Goal: Task Accomplishment & Management: Manage account settings

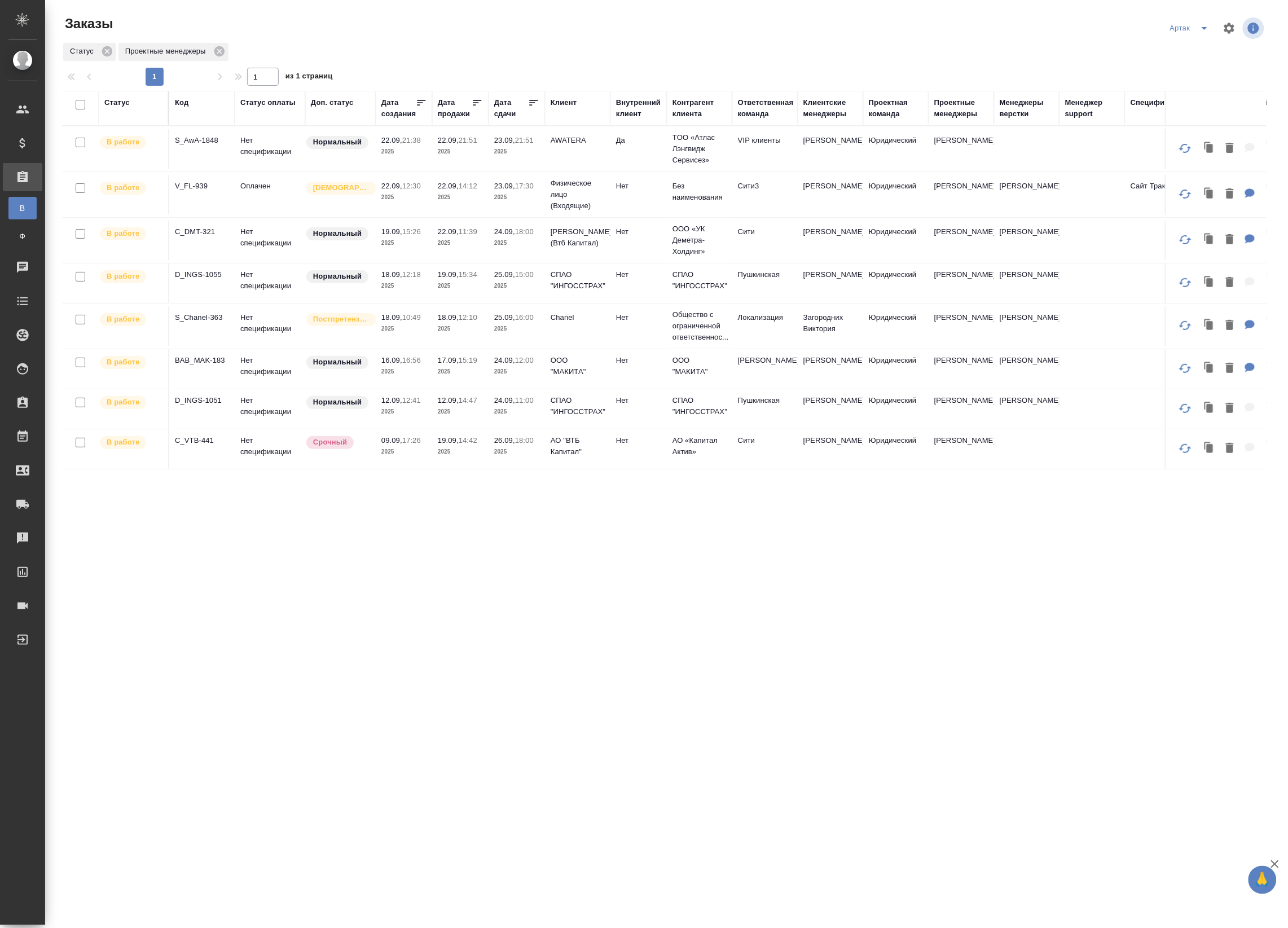
click at [531, 100] on icon at bounding box center [534, 102] width 8 height 5
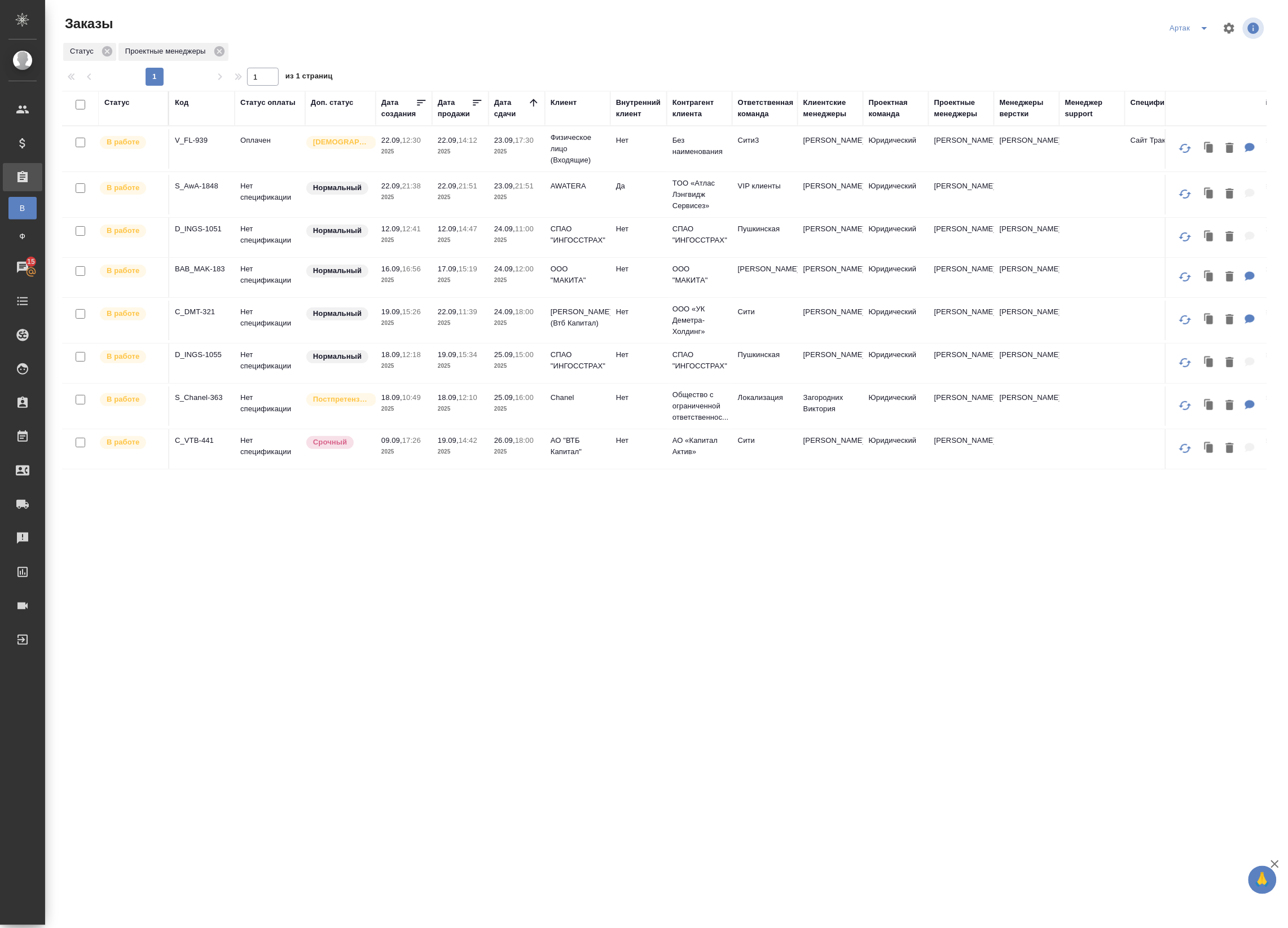
click at [528, 156] on p "2025" at bounding box center [517, 151] width 46 height 12
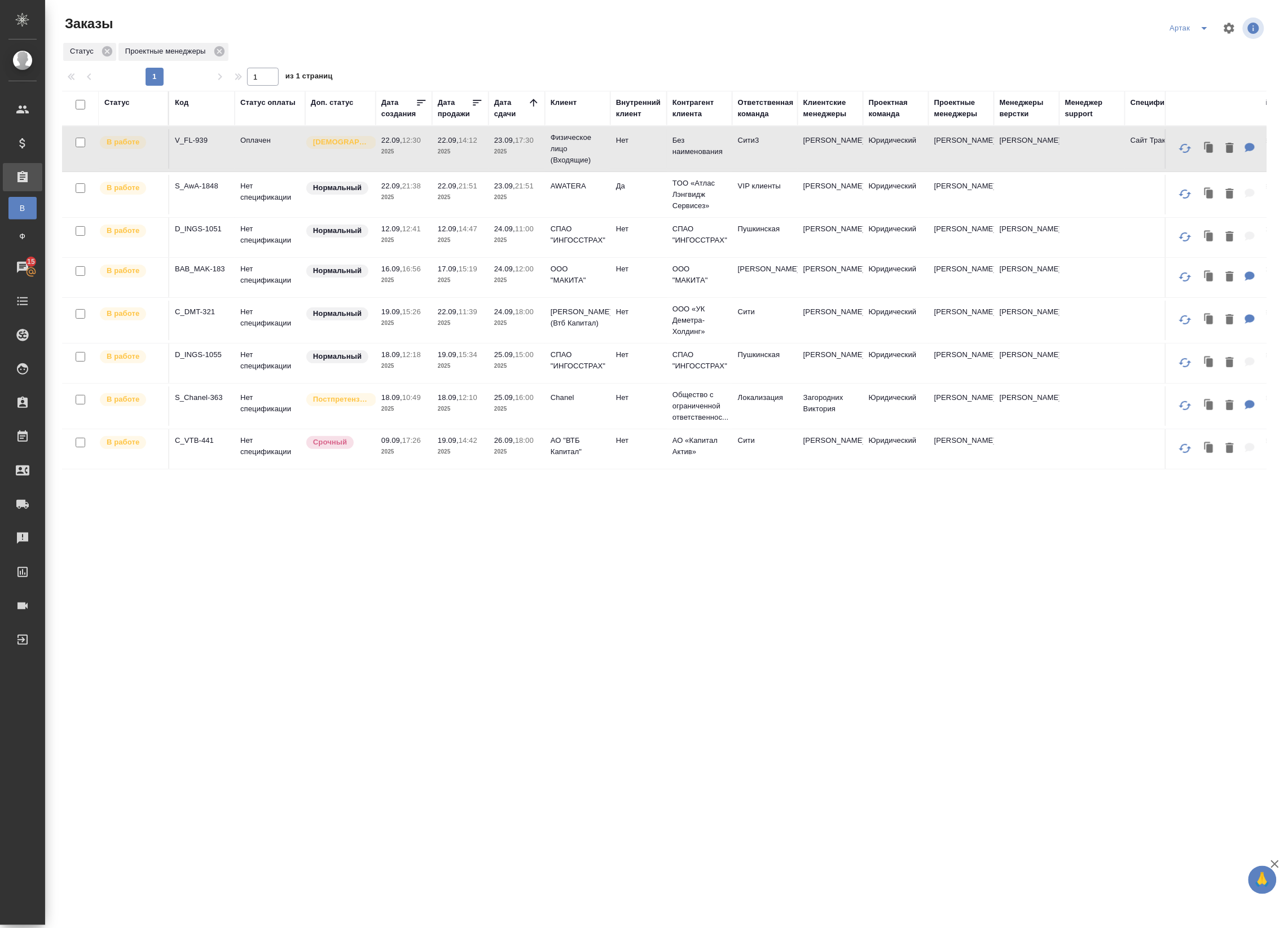
click at [528, 156] on p "2025" at bounding box center [517, 151] width 46 height 12
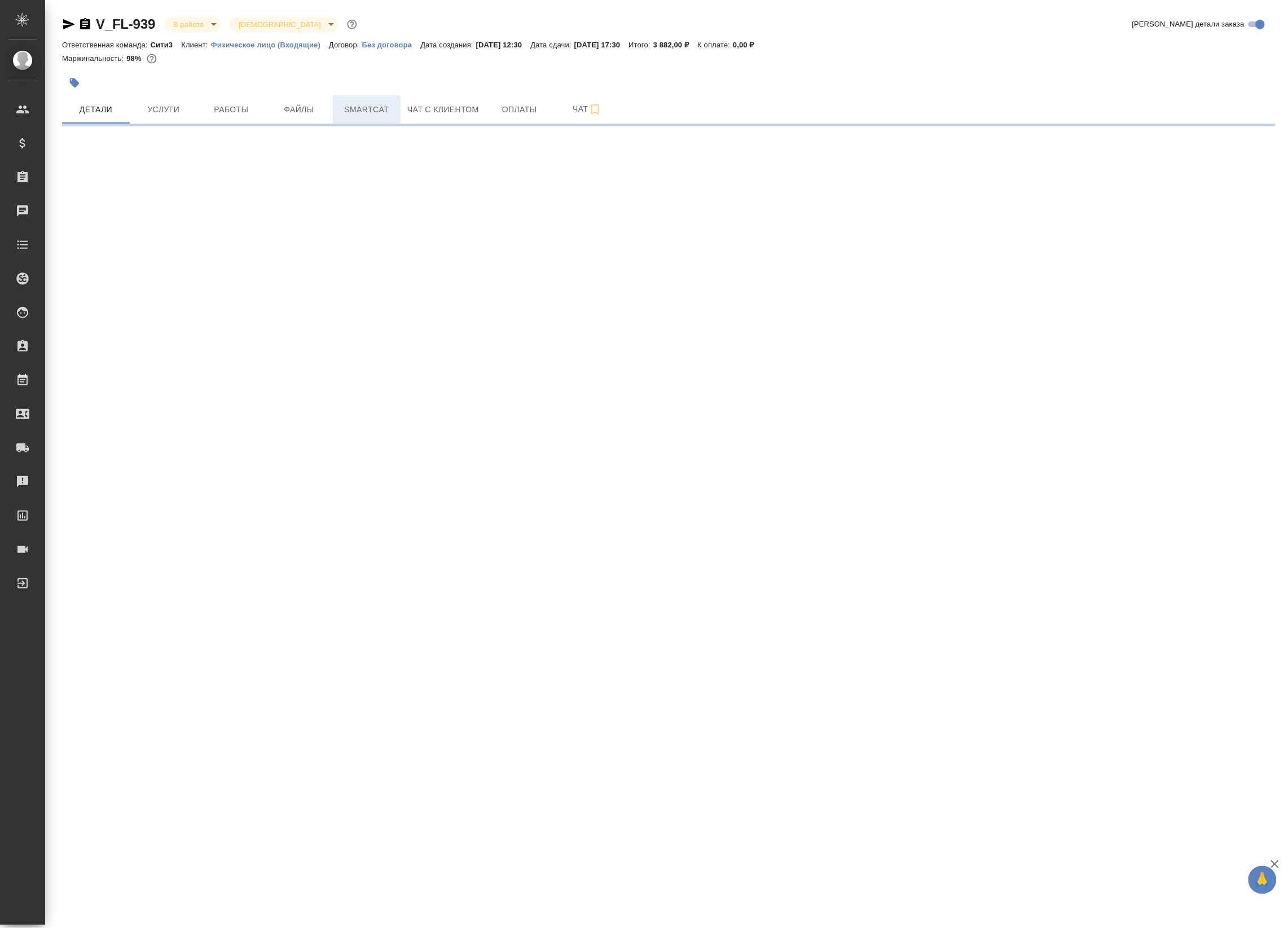
select select "RU"
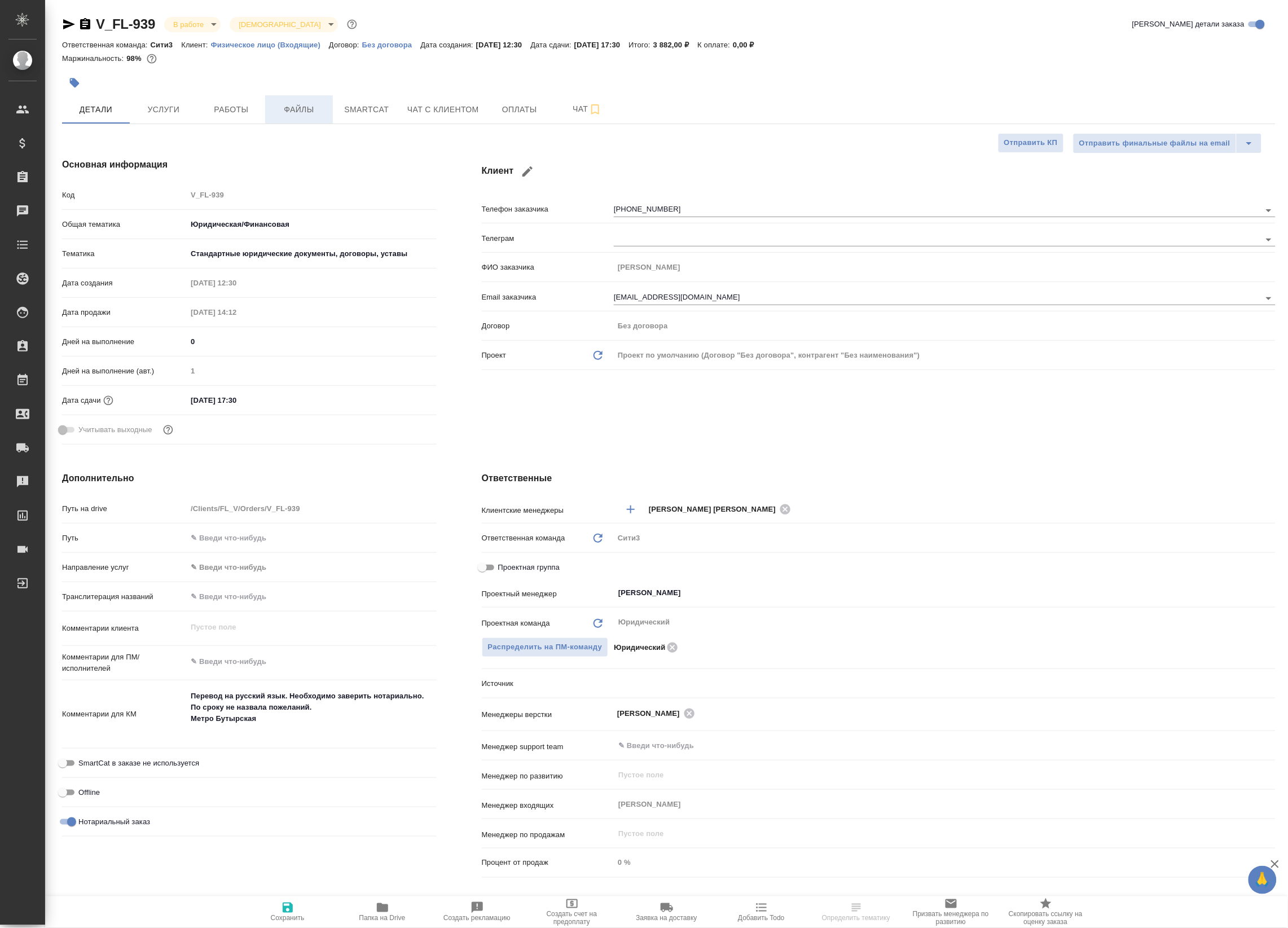
type textarea "x"
click at [238, 112] on span "Работы" at bounding box center [231, 110] width 54 height 14
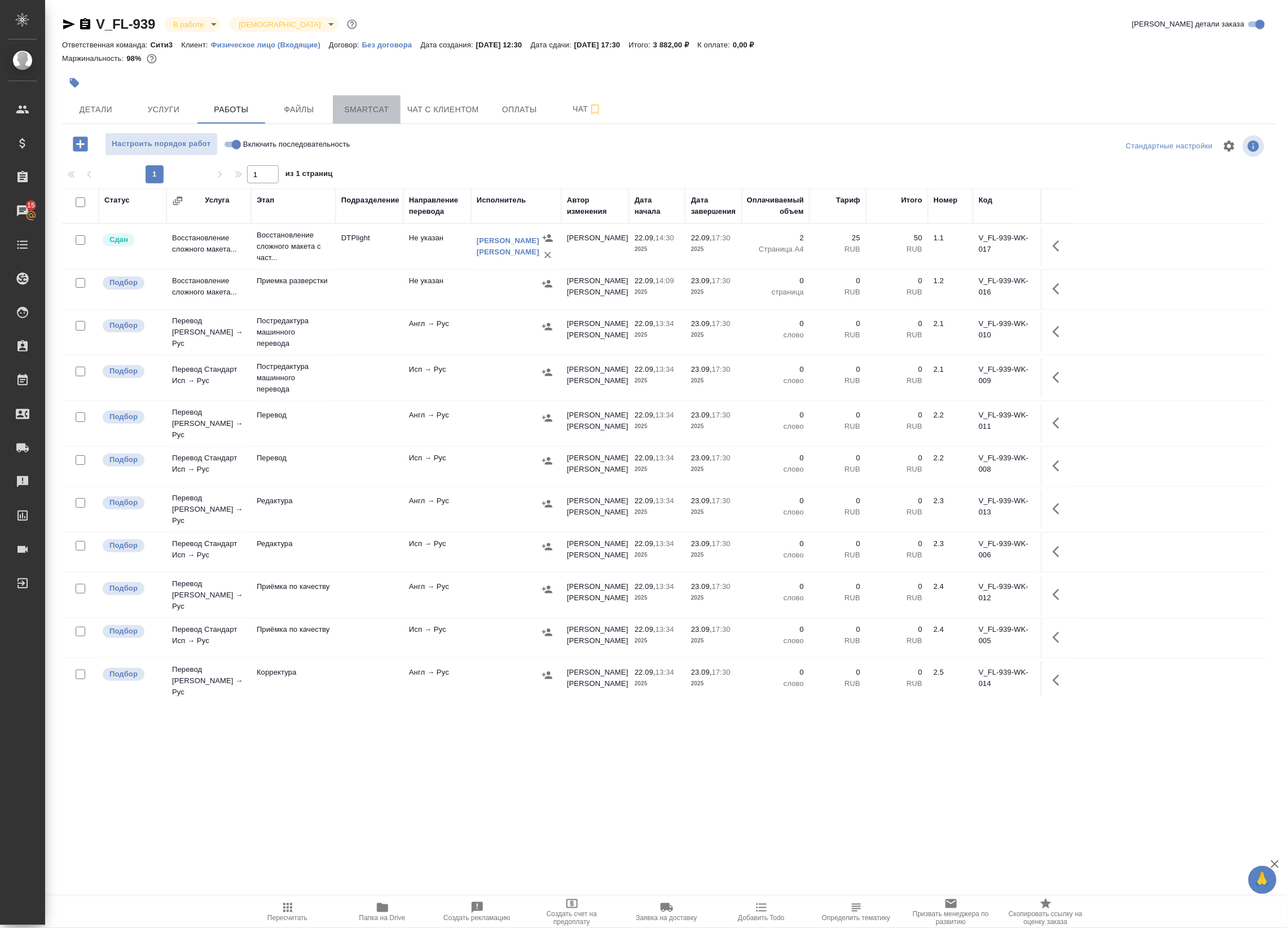
click at [398, 114] on button "Smartcat" at bounding box center [367, 110] width 68 height 29
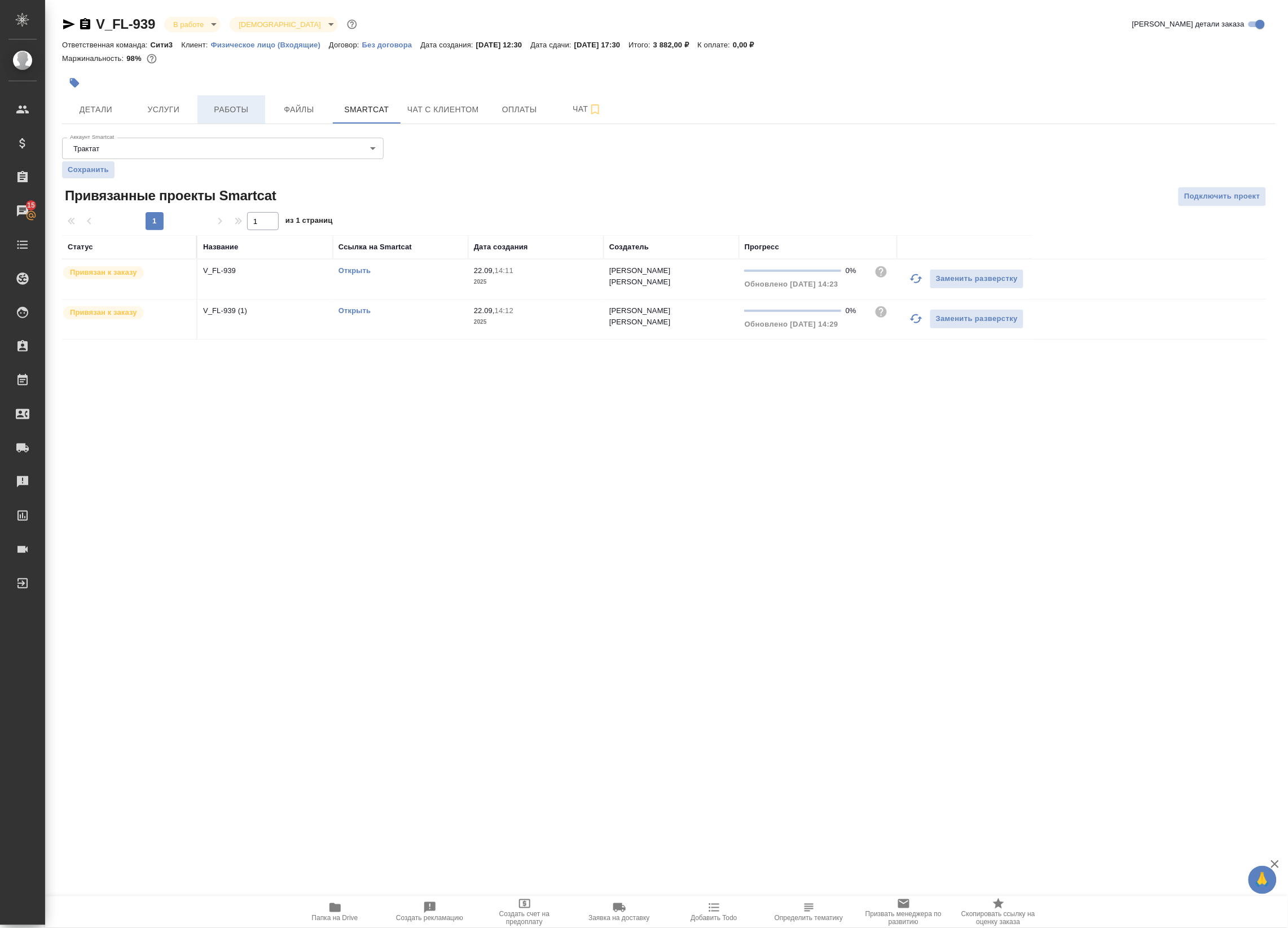
click at [230, 105] on span "Работы" at bounding box center [231, 110] width 54 height 14
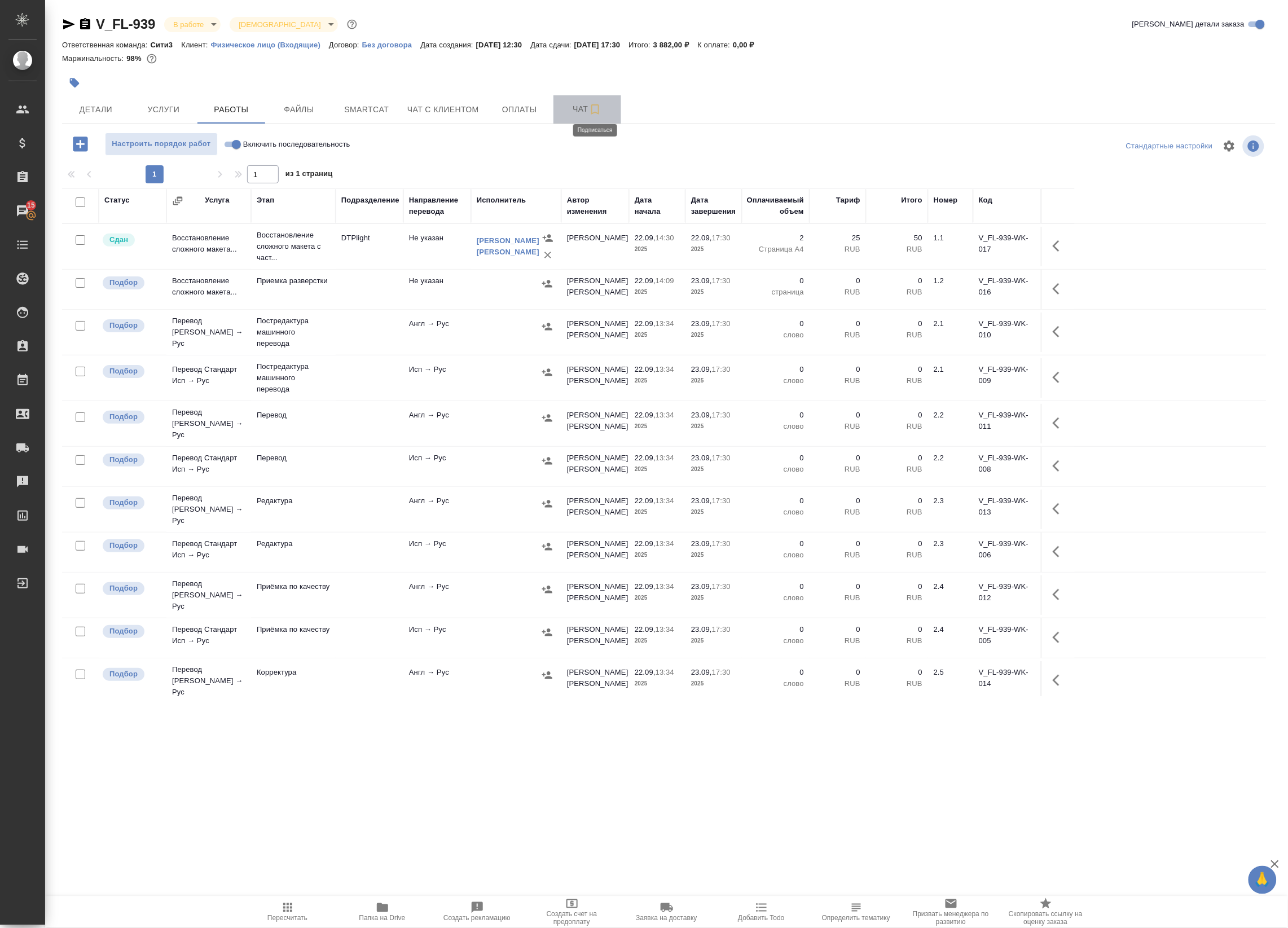
click at [592, 113] on icon "button" at bounding box center [595, 109] width 8 height 10
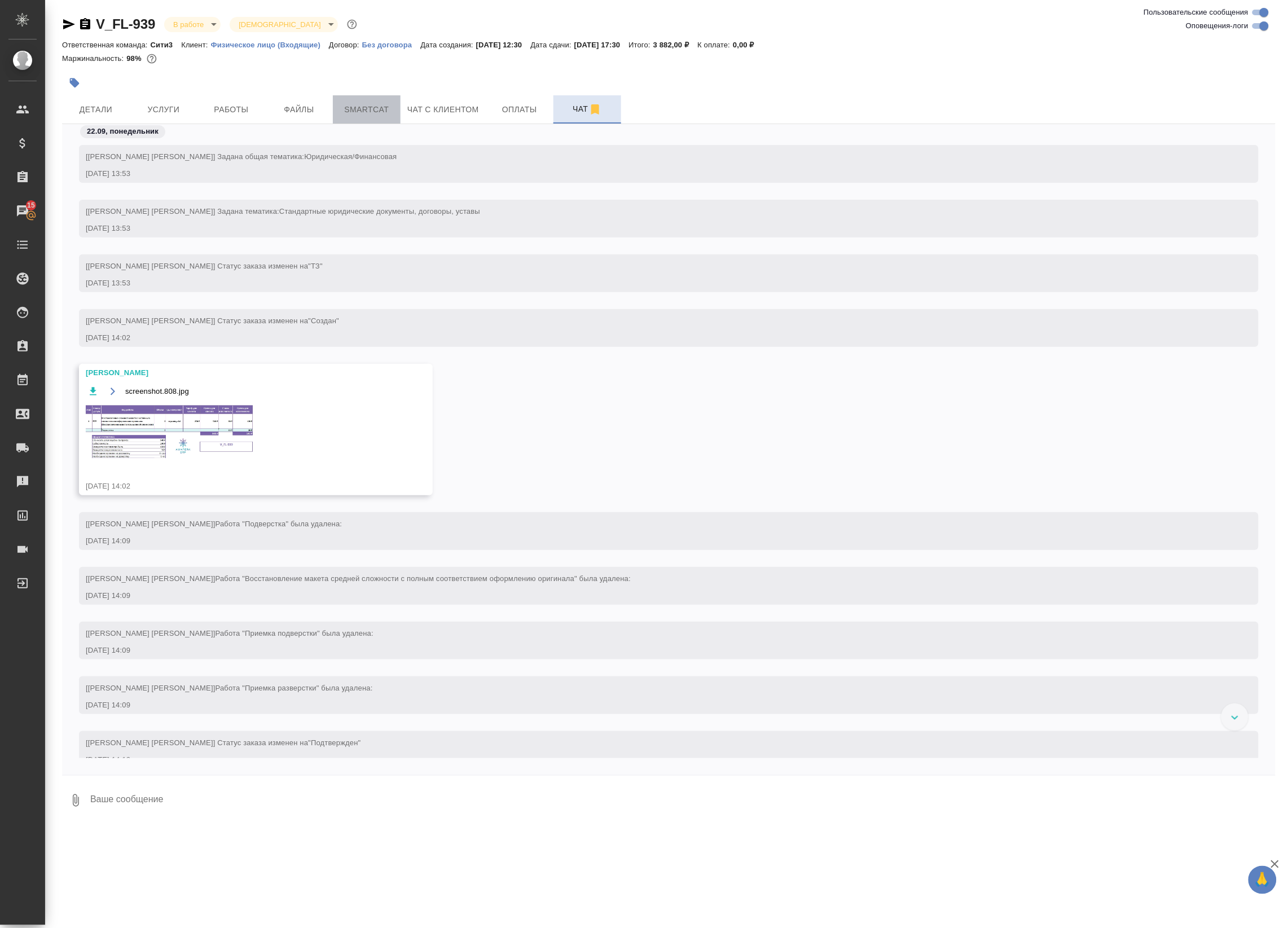
click at [371, 109] on span "Smartcat" at bounding box center [366, 110] width 54 height 14
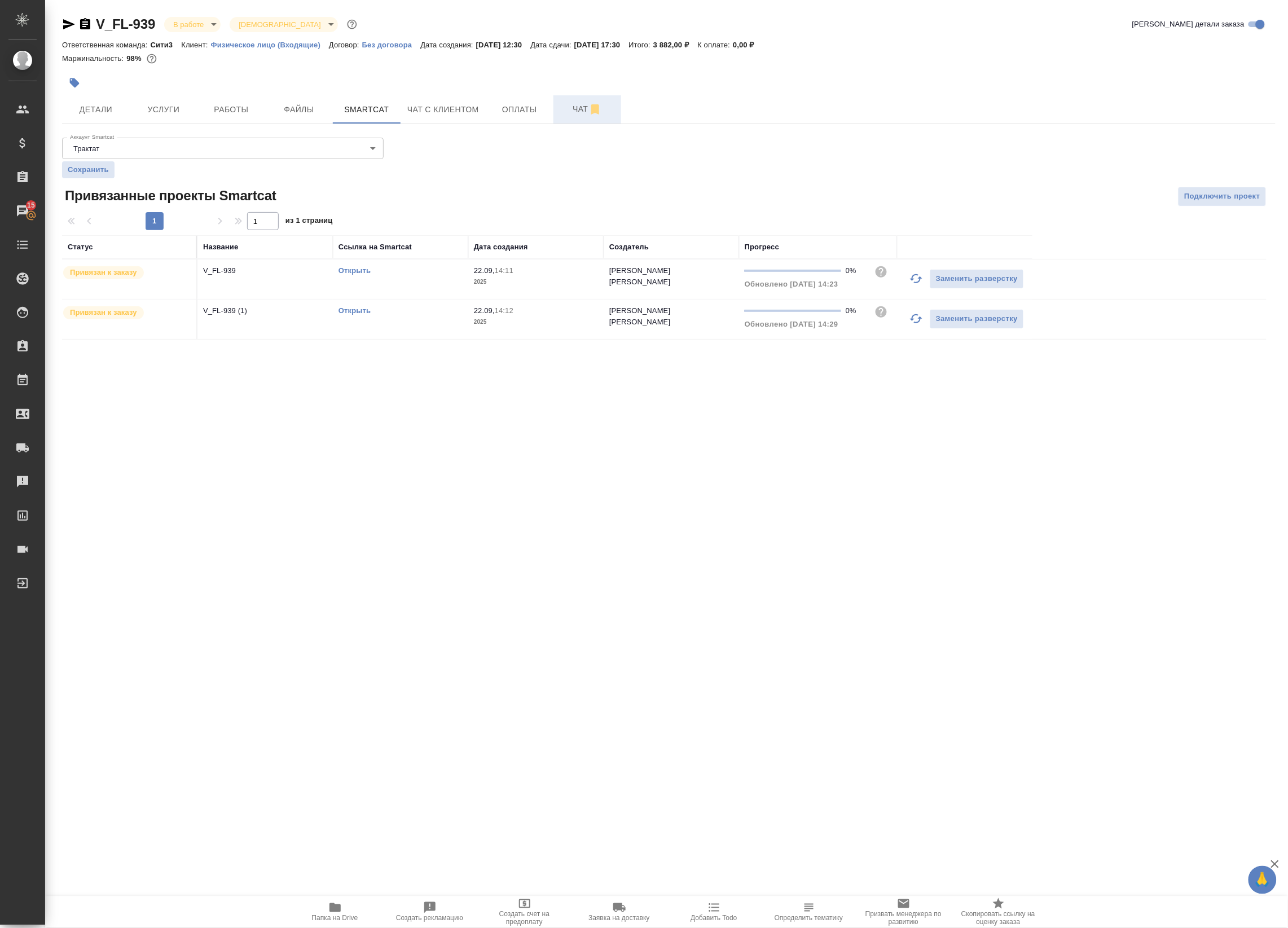
click at [362, 272] on link "Открыть" at bounding box center [355, 270] width 32 height 8
click at [361, 272] on link "Открыть" at bounding box center [355, 270] width 32 height 8
click at [234, 105] on span "Работы" at bounding box center [231, 110] width 54 height 14
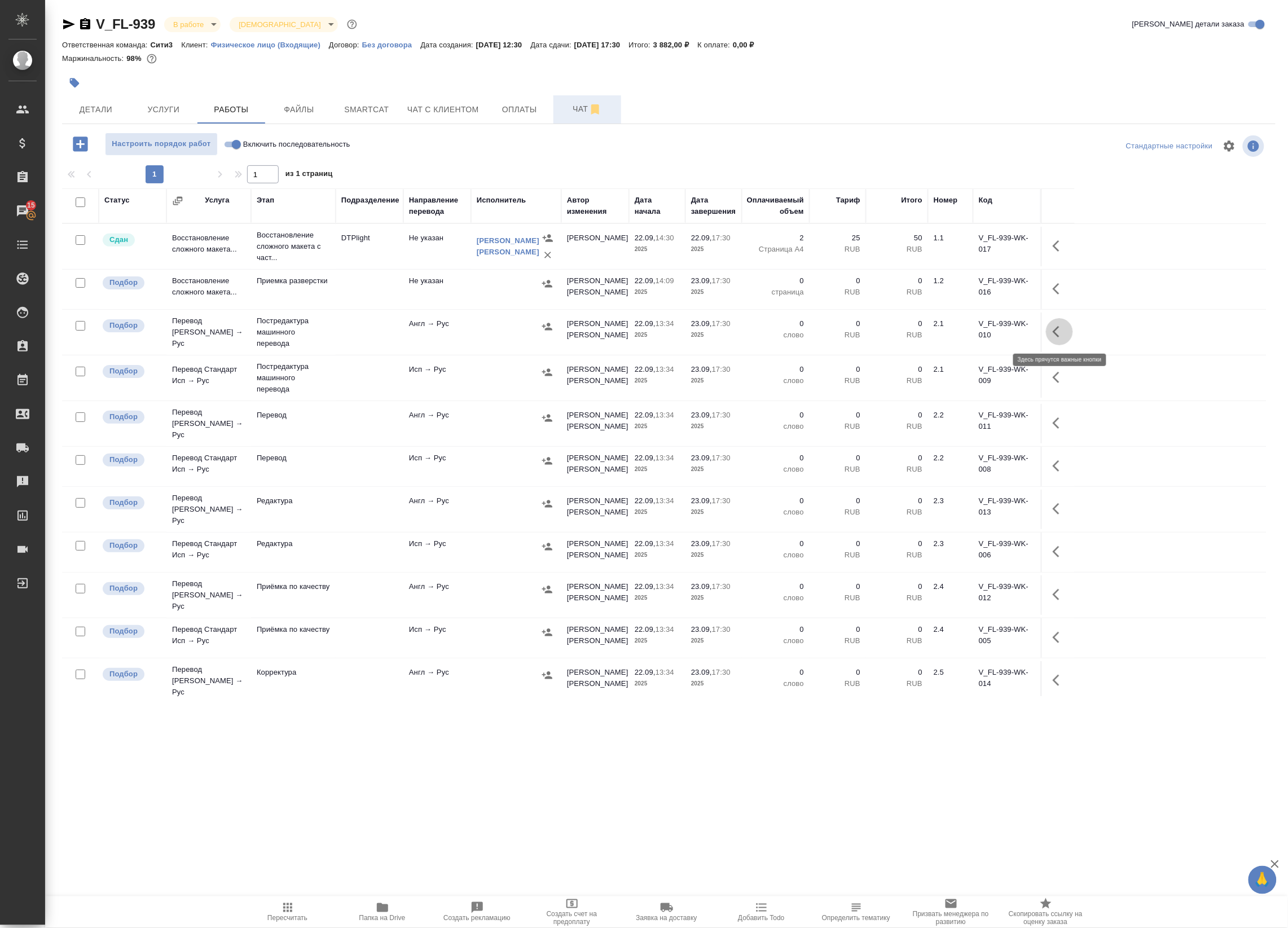
click at [1066, 329] on button "button" at bounding box center [1059, 332] width 27 height 27
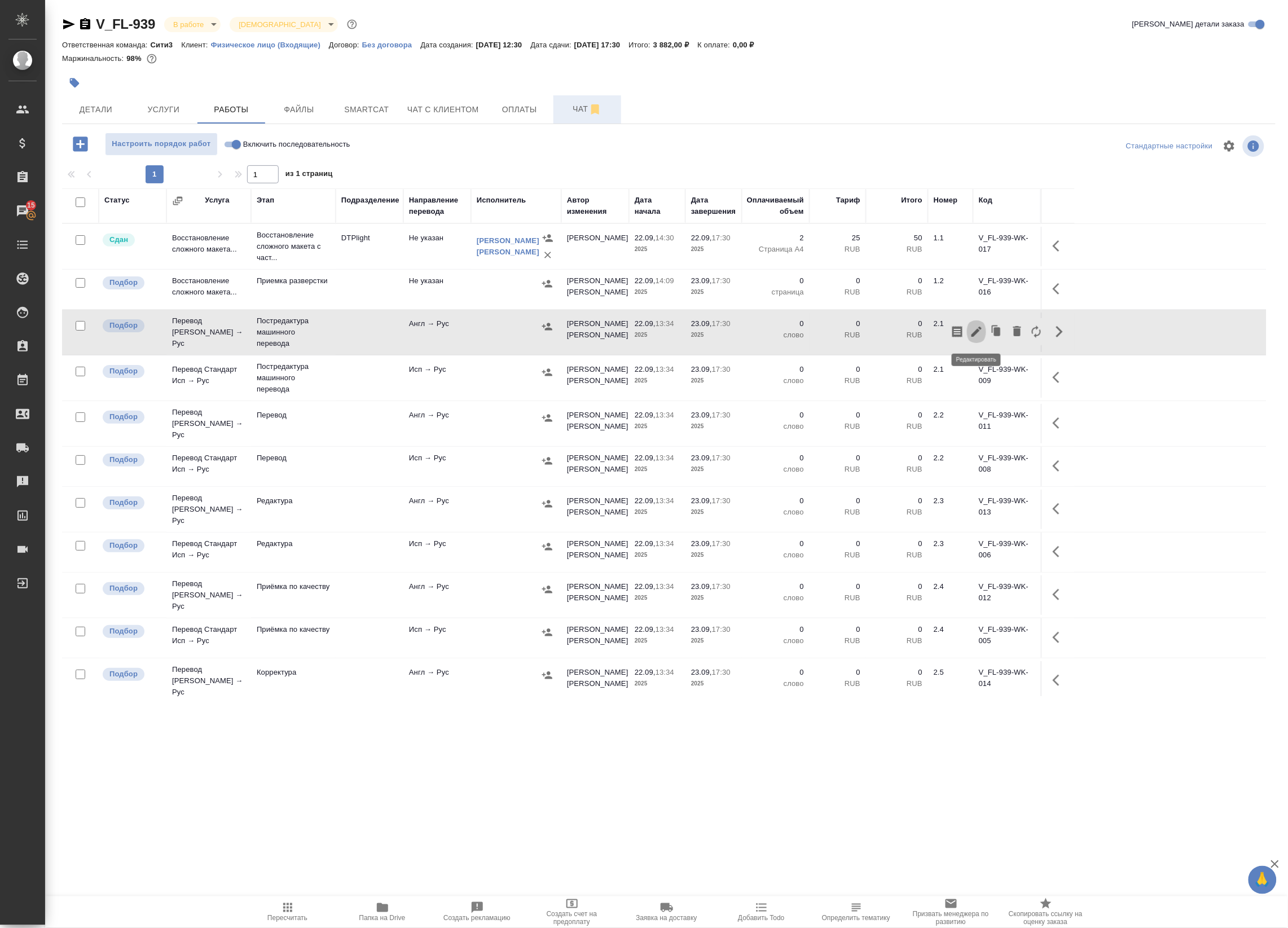
click at [974, 331] on icon "button" at bounding box center [976, 332] width 14 height 14
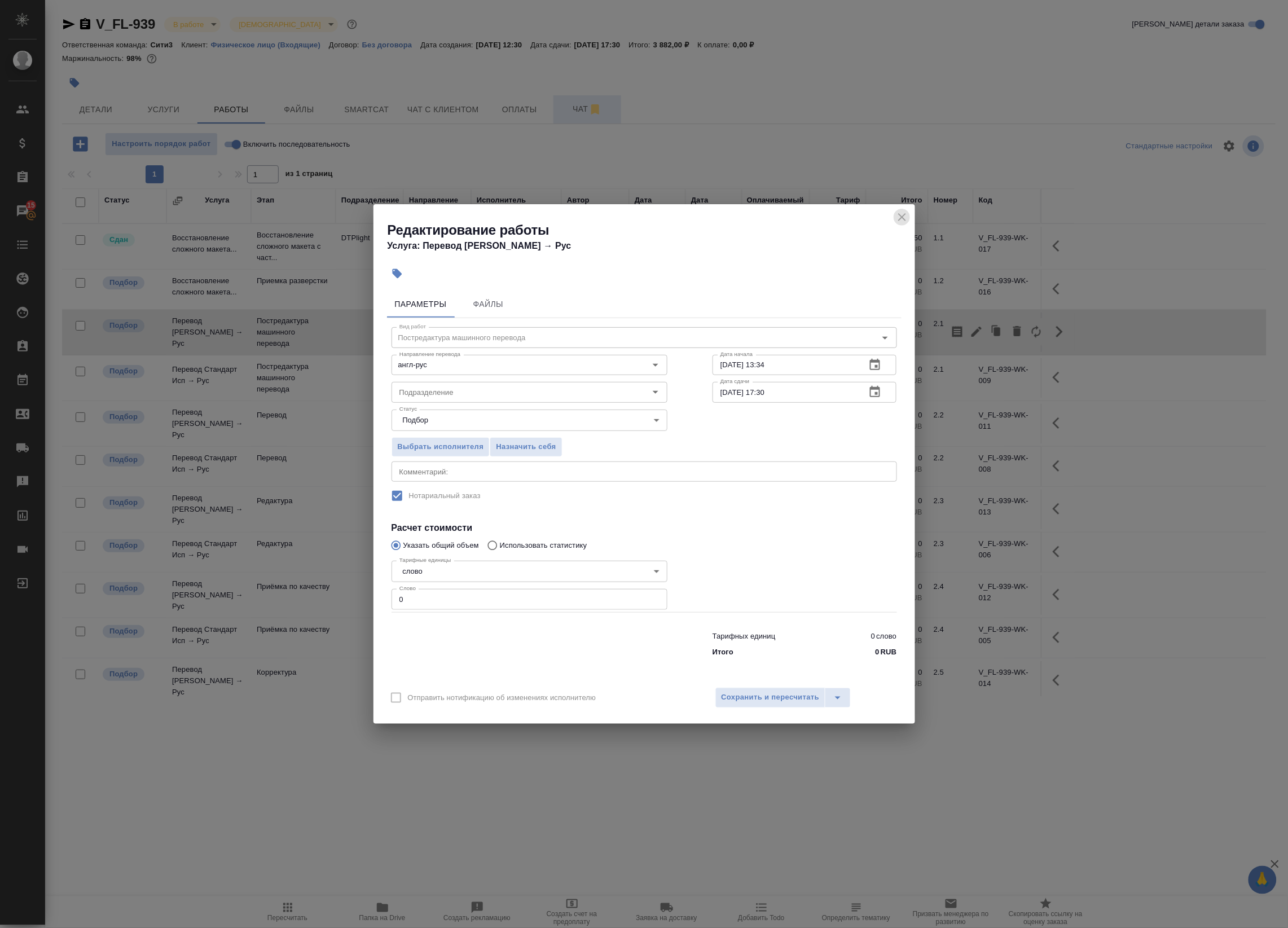
click at [900, 213] on icon "close" at bounding box center [902, 218] width 14 height 14
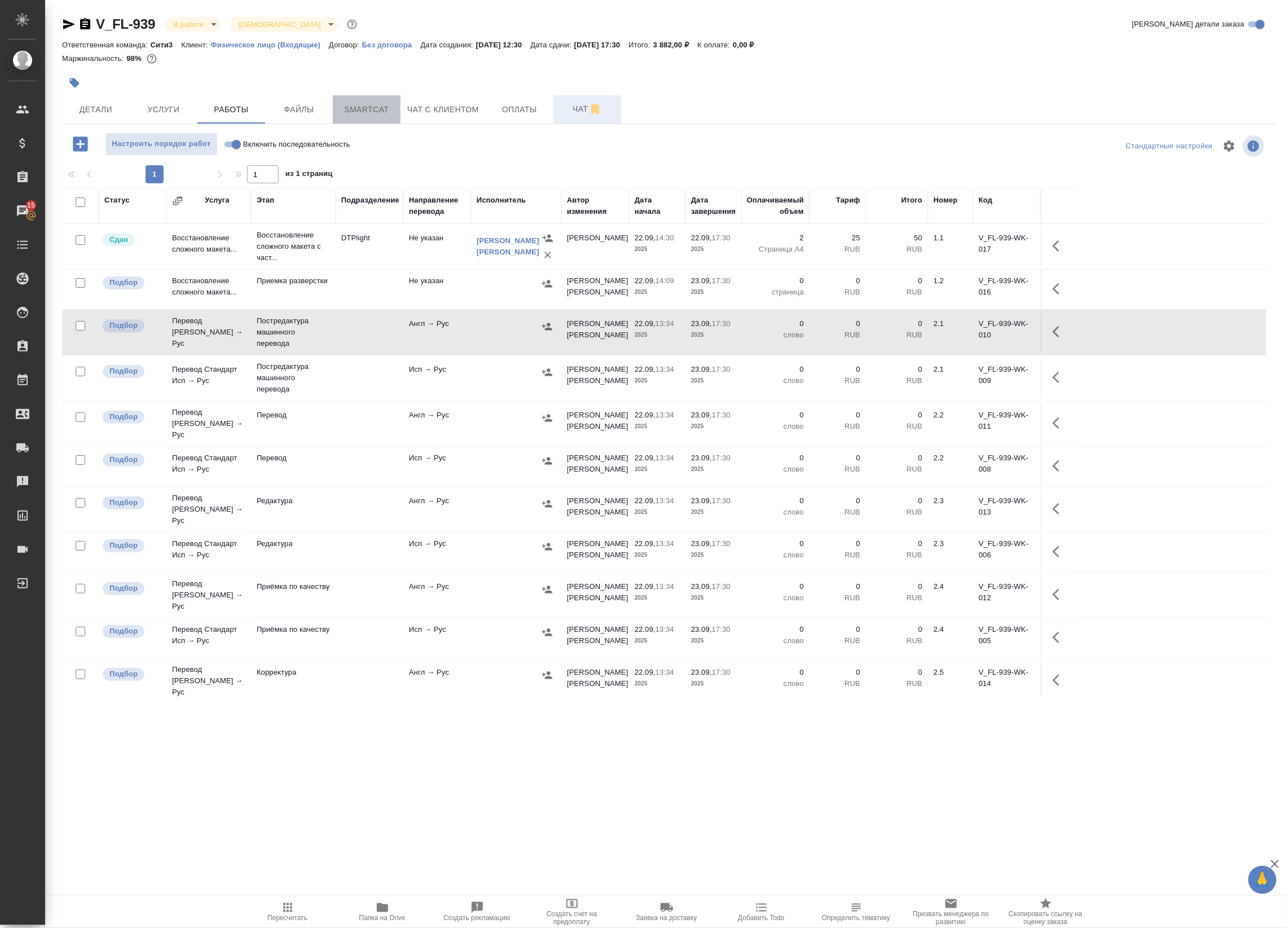
click at [362, 114] on span "Smartcat" at bounding box center [366, 110] width 54 height 14
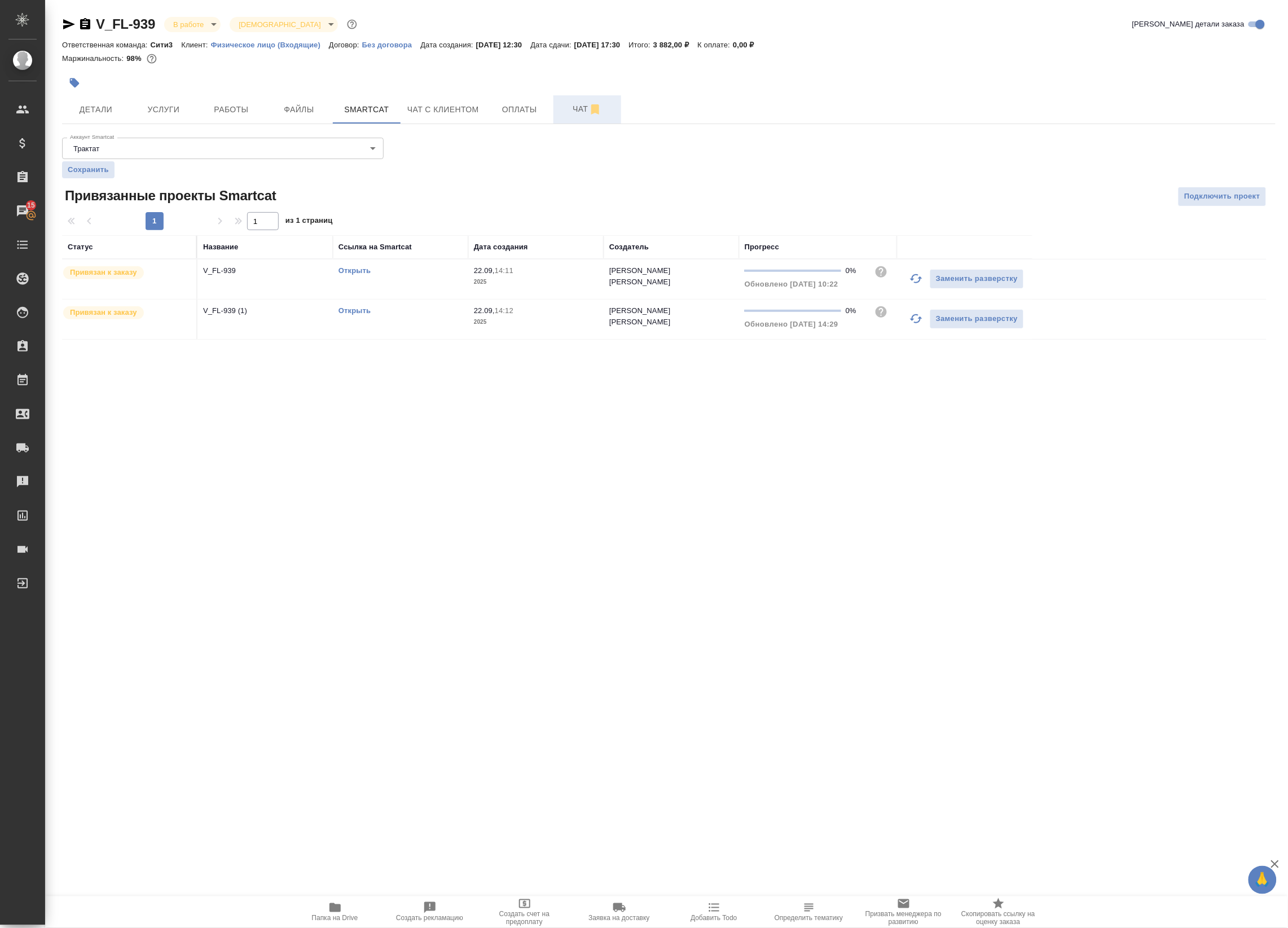
click at [362, 308] on link "Открыть" at bounding box center [355, 310] width 32 height 8
click at [217, 116] on span "Работы" at bounding box center [231, 110] width 54 height 14
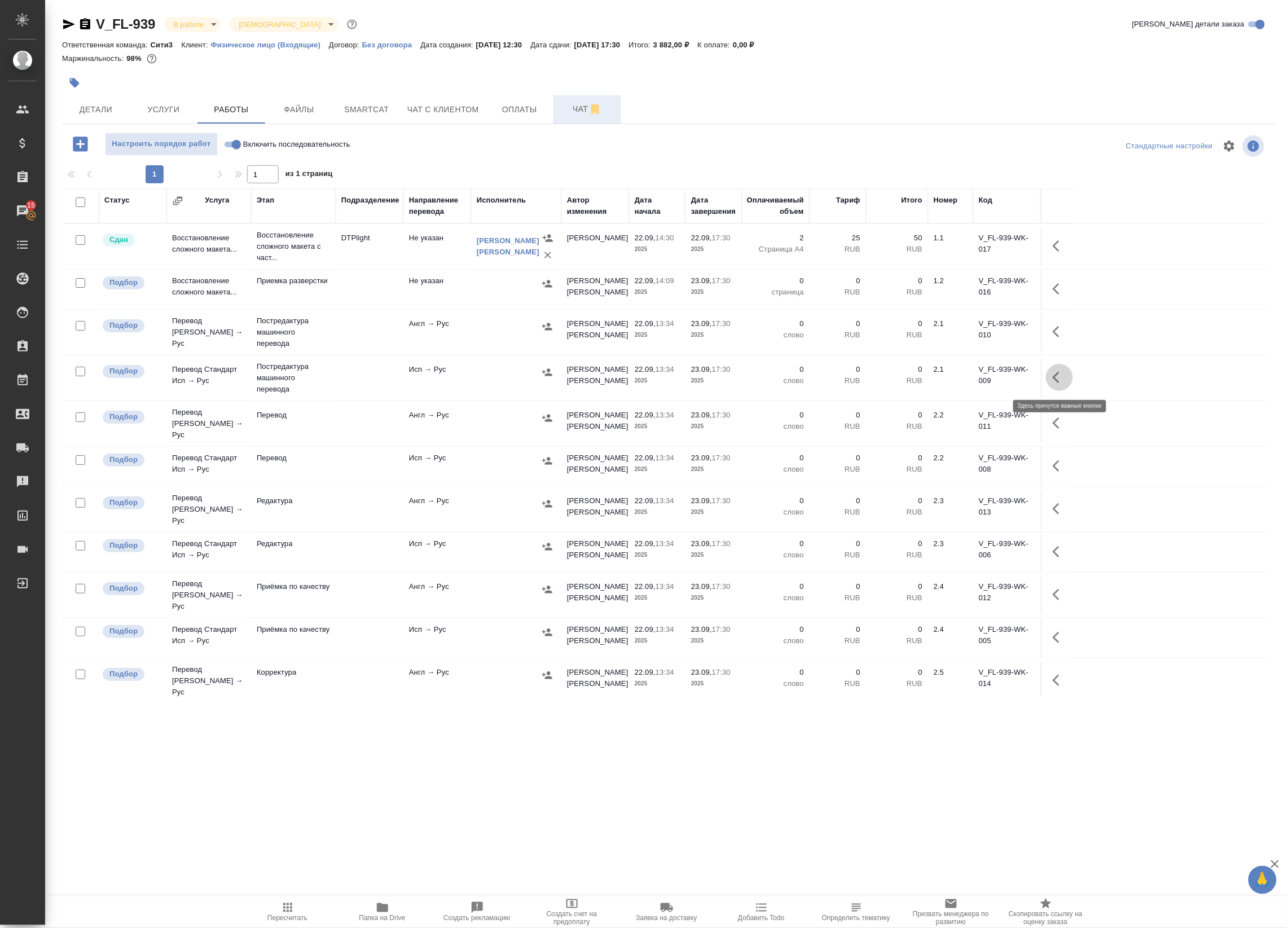
click at [1064, 381] on icon "button" at bounding box center [1060, 378] width 14 height 14
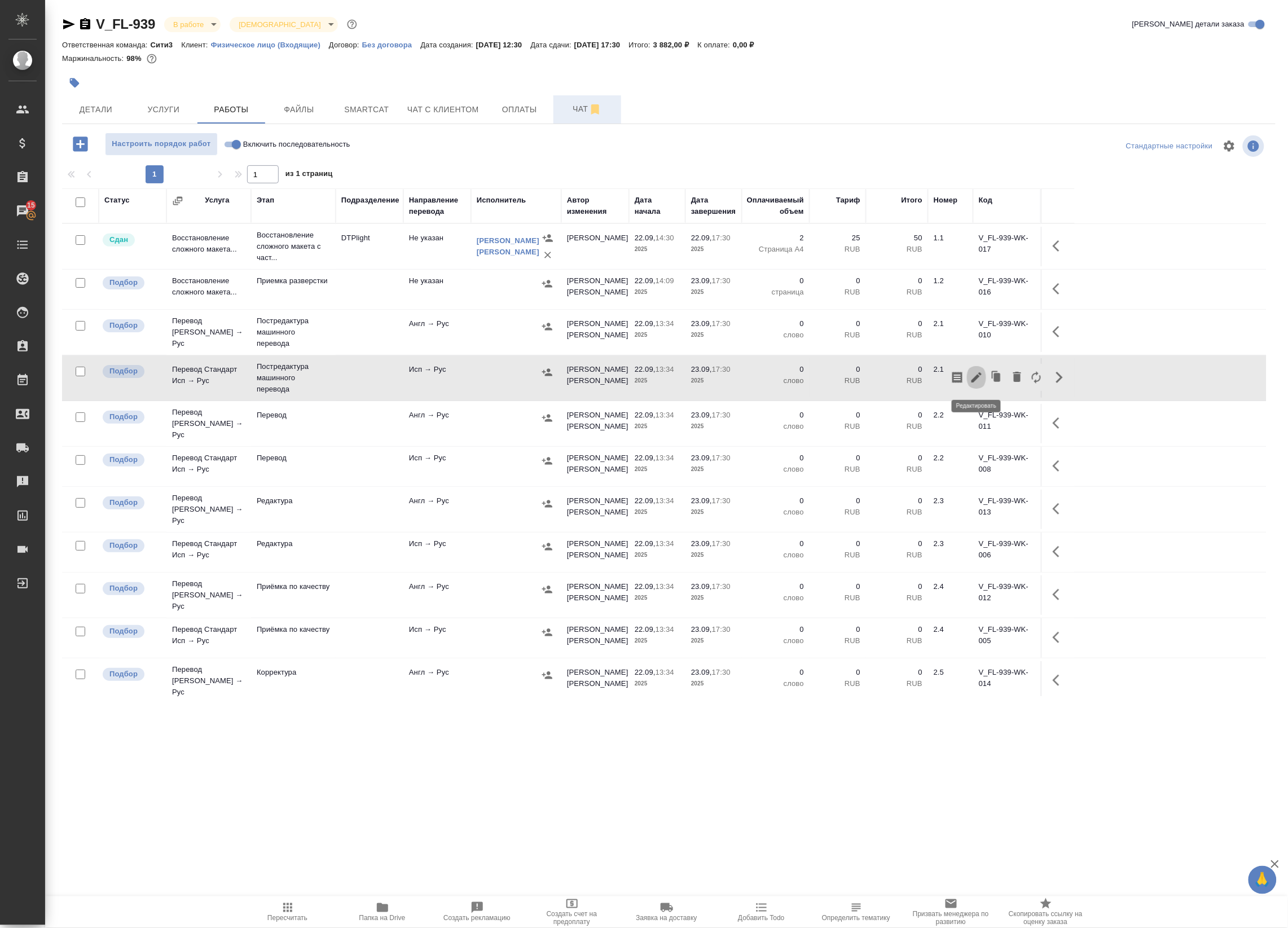
click at [982, 382] on icon "button" at bounding box center [976, 378] width 14 height 14
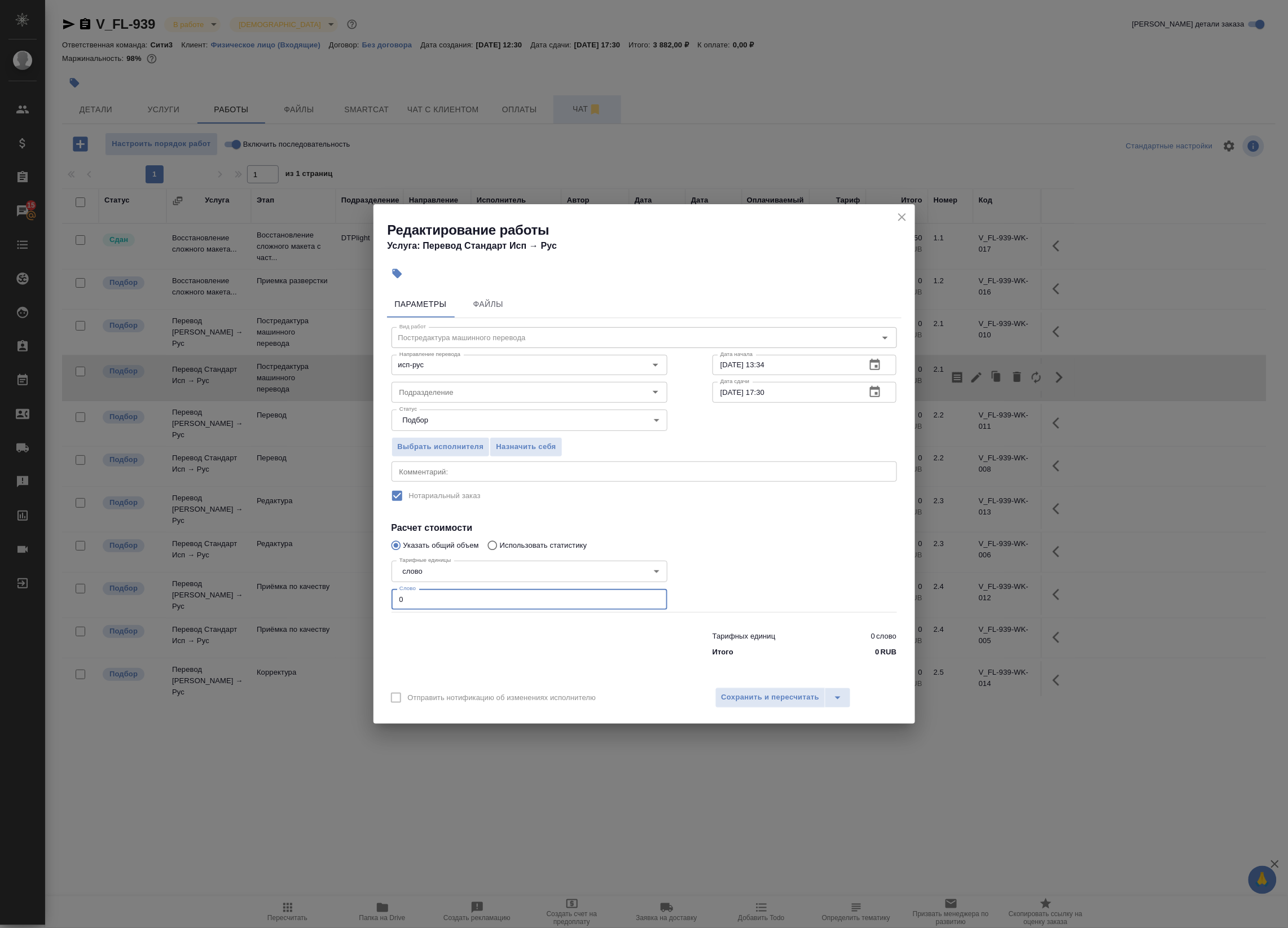
click at [500, 598] on input "0" at bounding box center [530, 599] width 276 height 20
paste input "17"
type input "170"
click at [764, 694] on span "Сохранить и пересчитать" at bounding box center [770, 697] width 98 height 13
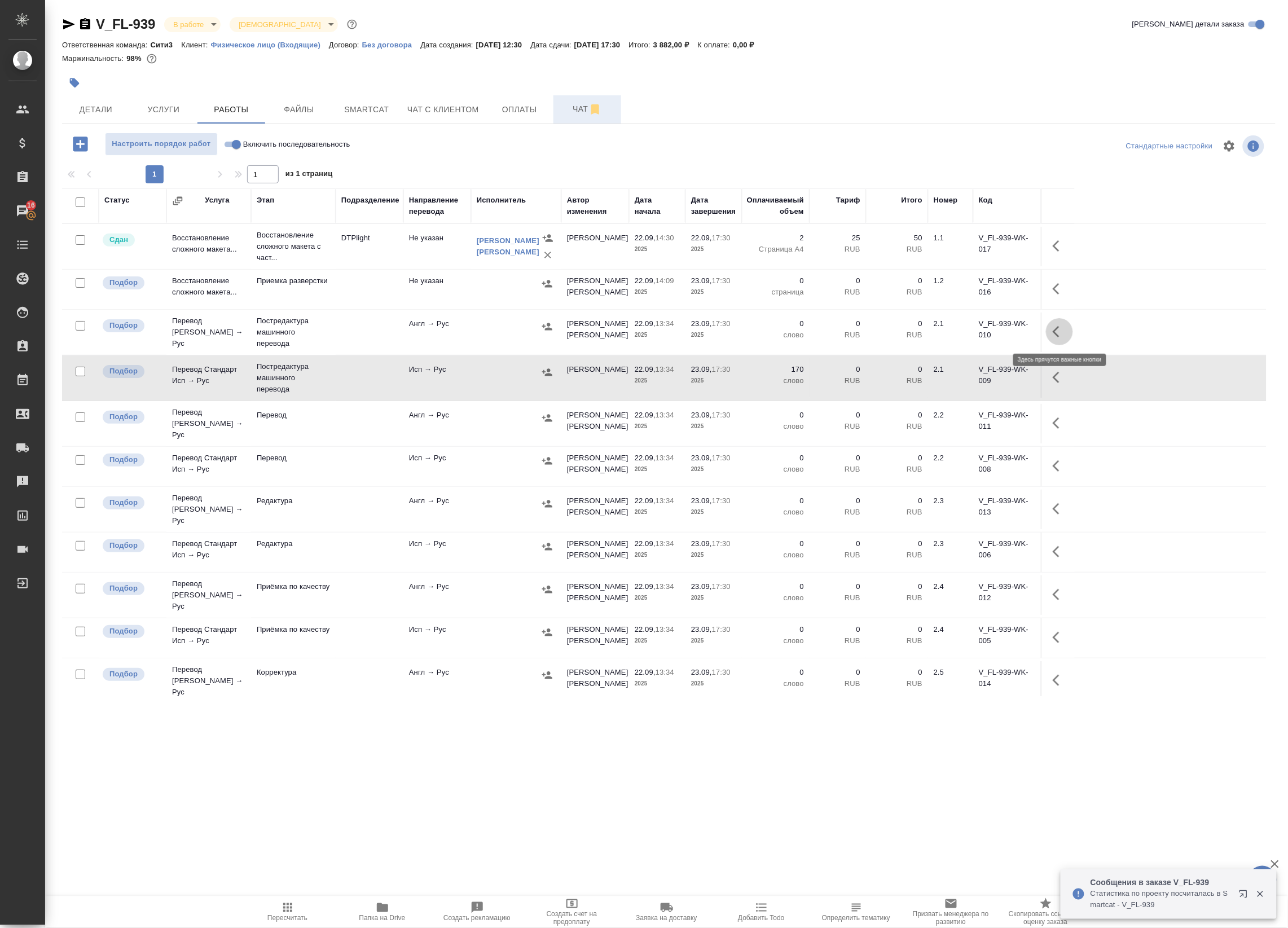
click at [1055, 328] on icon "button" at bounding box center [1060, 332] width 14 height 14
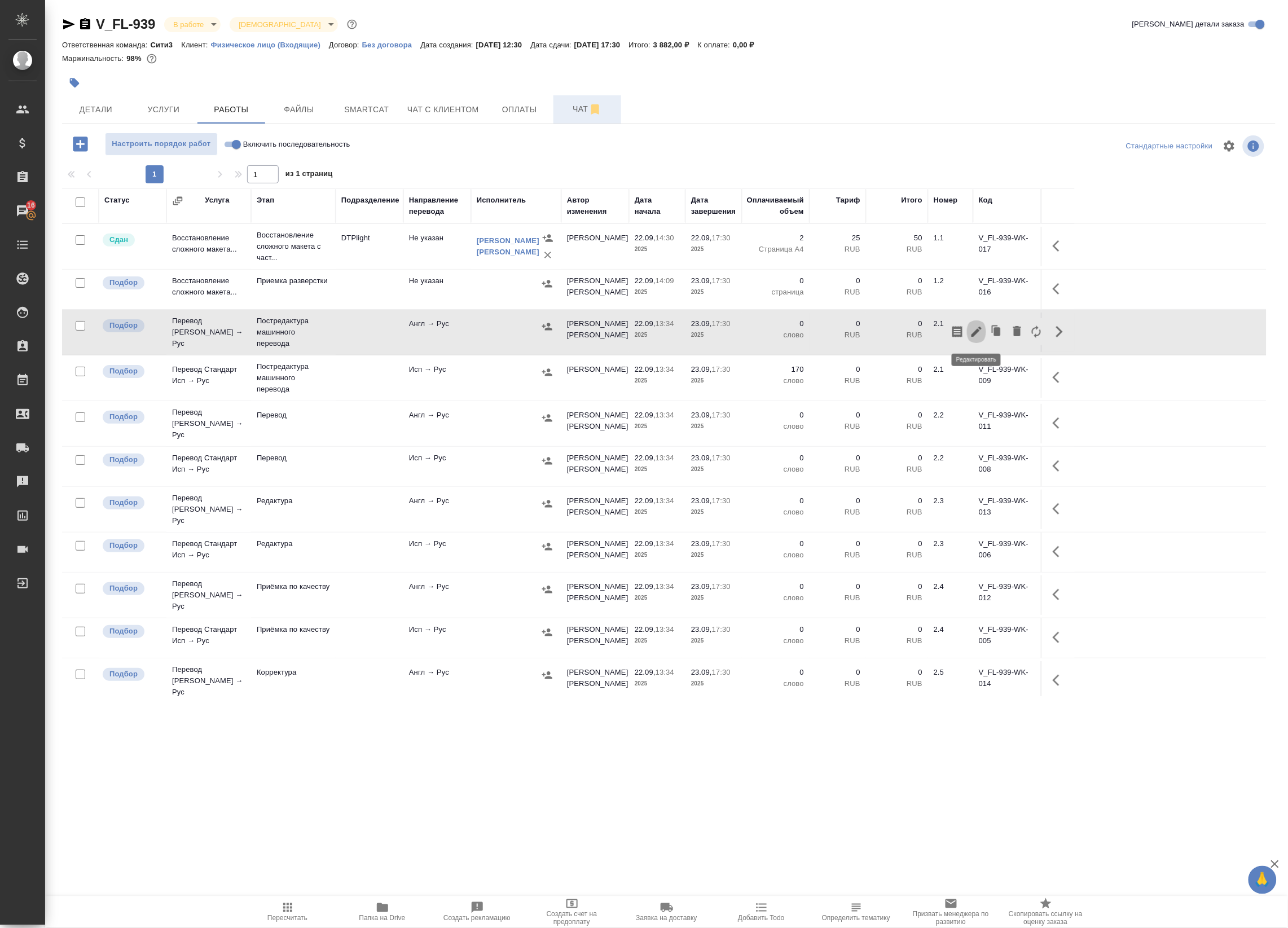
click at [979, 328] on icon "button" at bounding box center [976, 332] width 14 height 14
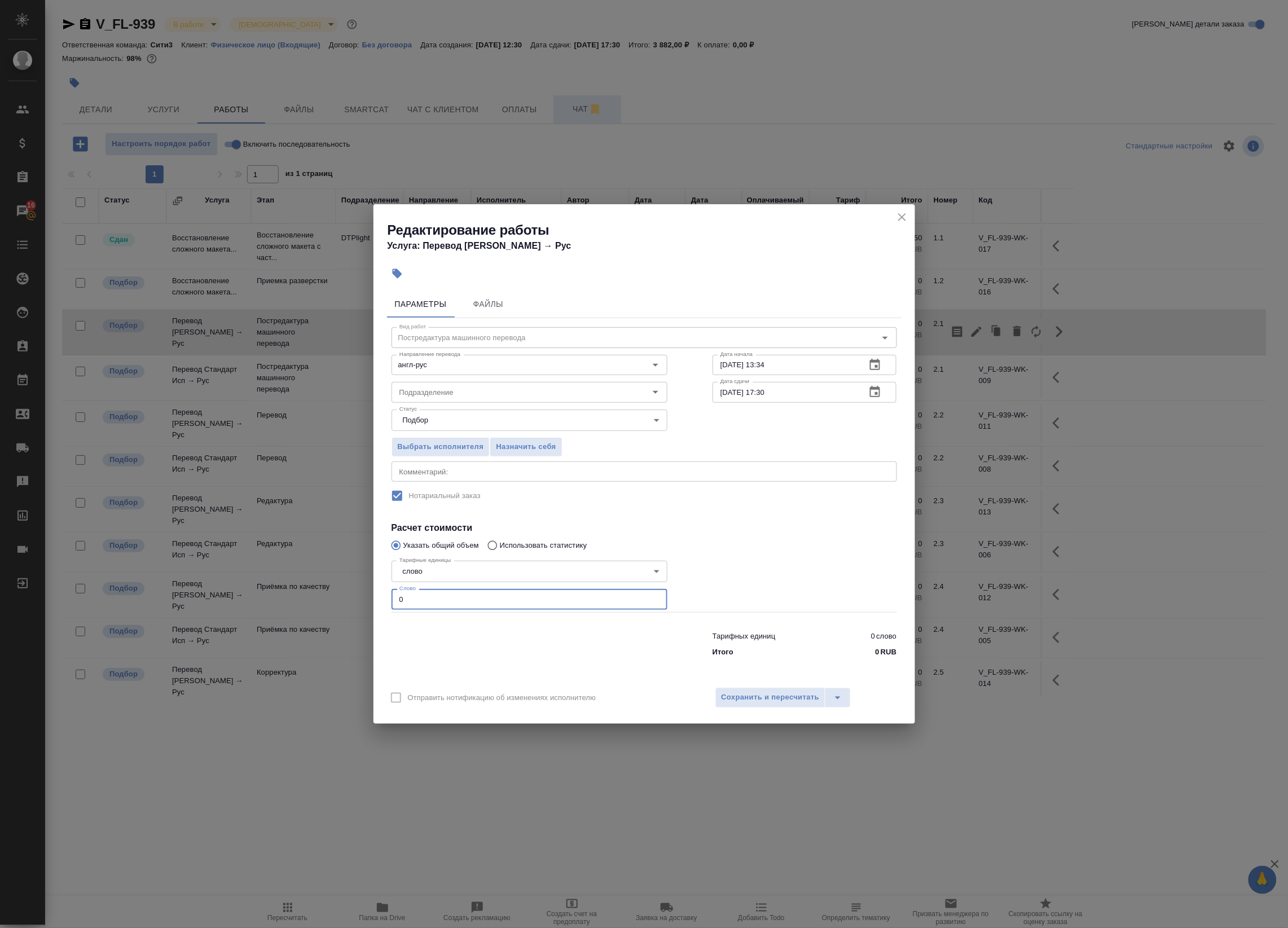
click at [521, 591] on input "0" at bounding box center [530, 599] width 276 height 20
paste input "365"
type input "365"
click at [751, 706] on button "Сохранить и пересчитать" at bounding box center [770, 698] width 110 height 20
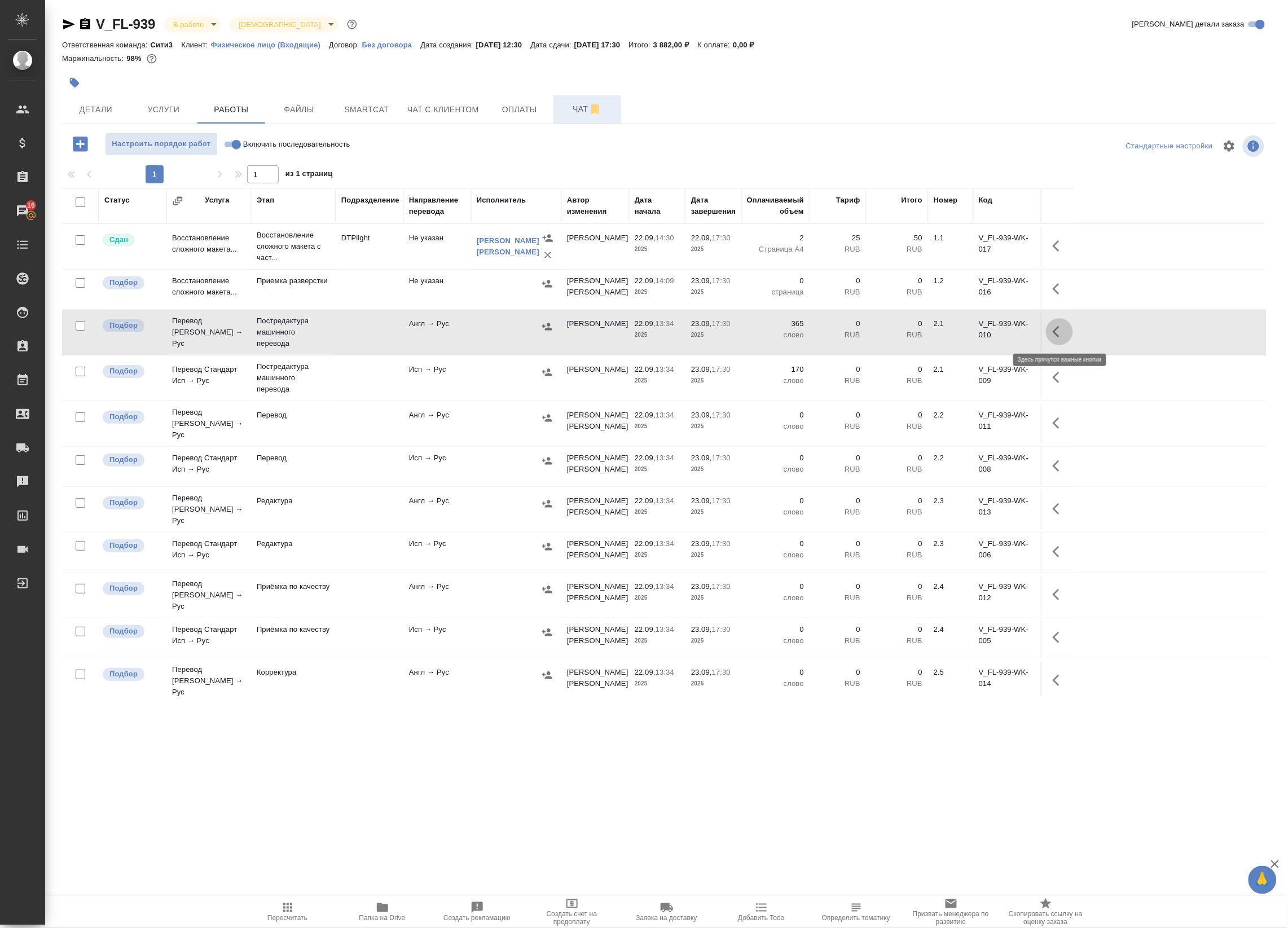
click at [1068, 339] on button "button" at bounding box center [1059, 332] width 27 height 27
click at [982, 335] on icon "button" at bounding box center [976, 332] width 14 height 14
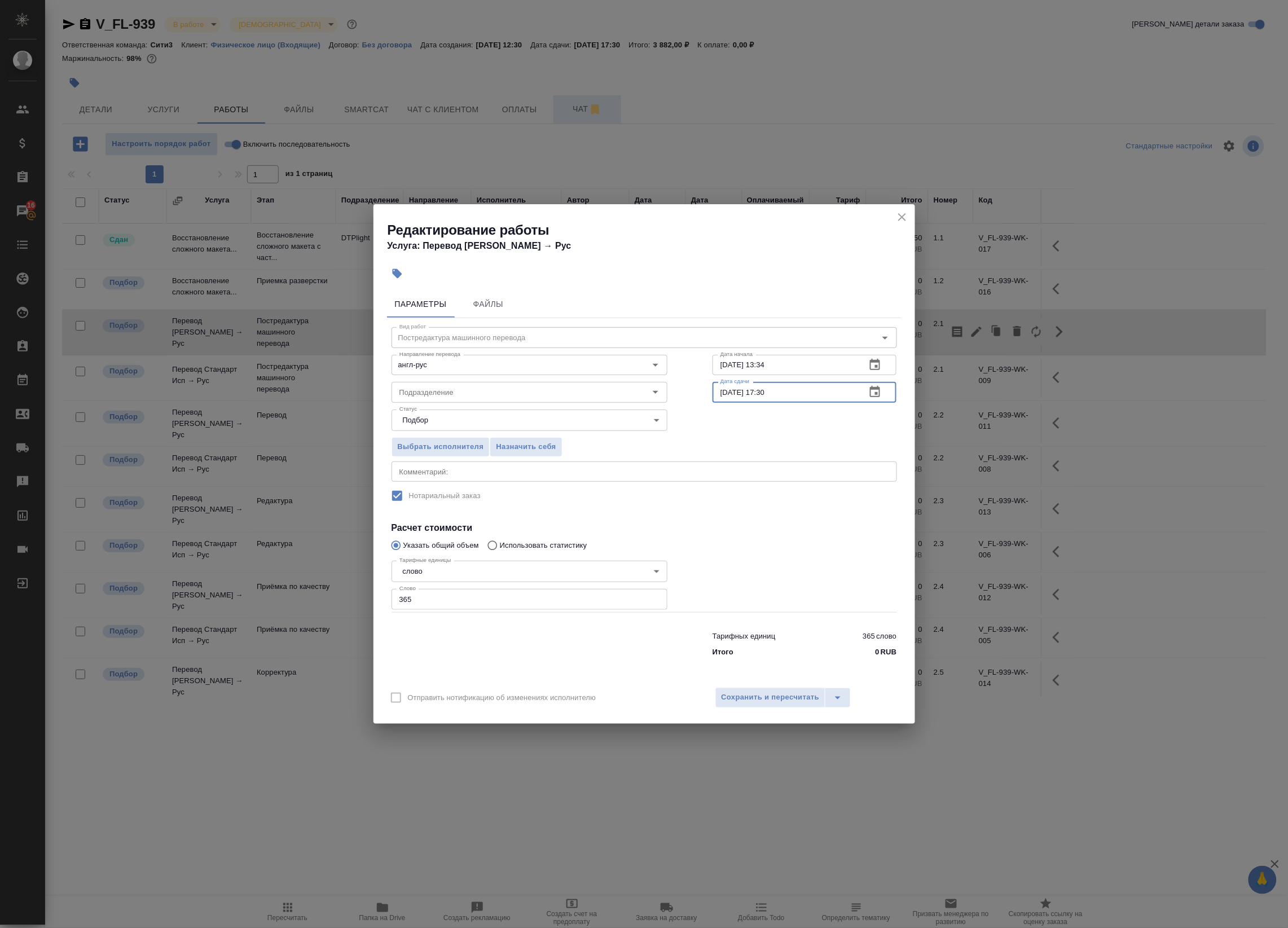
click at [811, 392] on input "23.09.2025 17:30" at bounding box center [785, 392] width 145 height 20
click at [774, 387] on input "23.09.2025 17:30" at bounding box center [785, 392] width 145 height 20
type input "23.09.2025 17:00"
click at [799, 706] on button "Сохранить и пересчитать" at bounding box center [770, 698] width 110 height 20
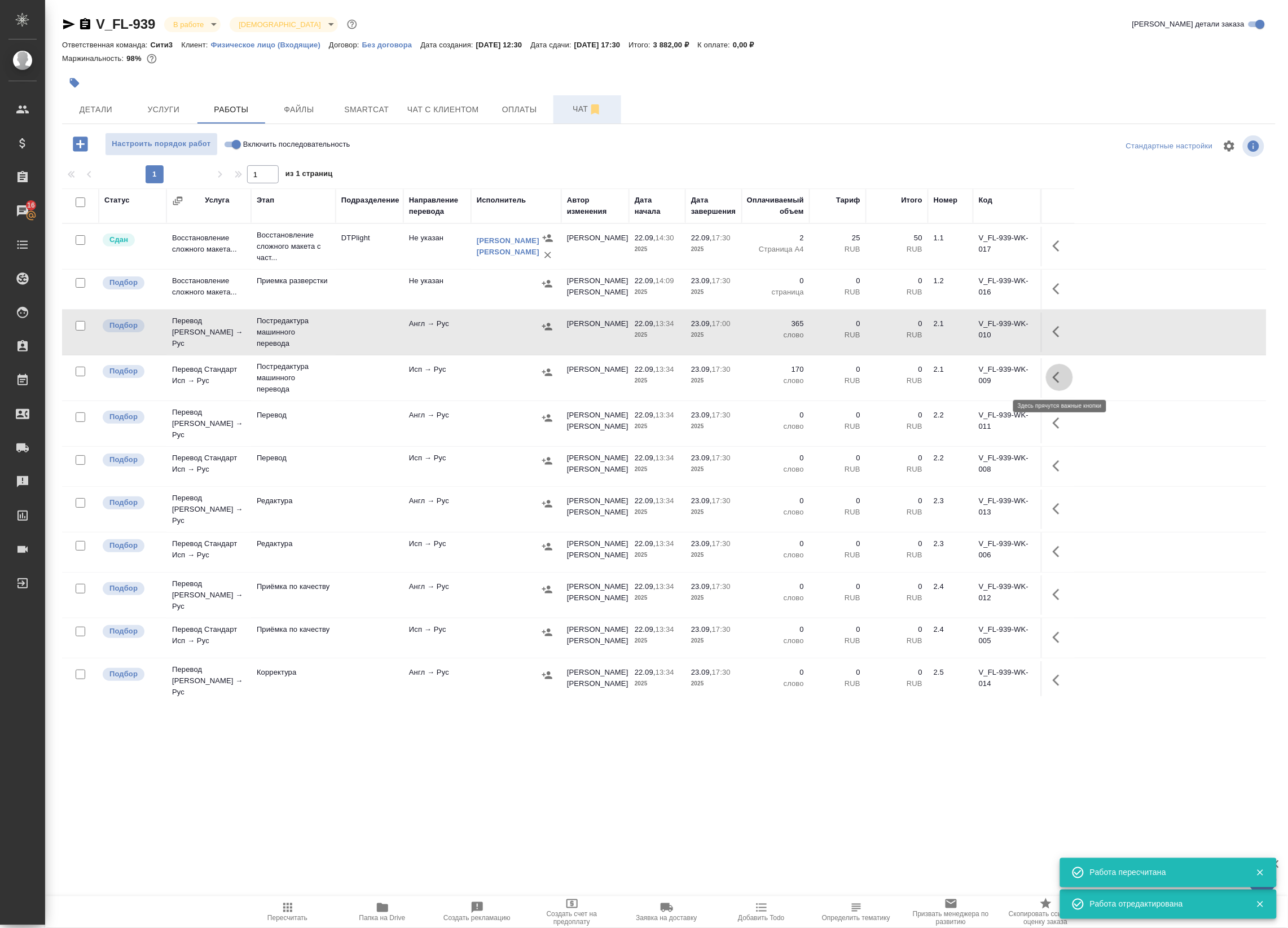
click at [1064, 376] on icon "button" at bounding box center [1060, 378] width 14 height 14
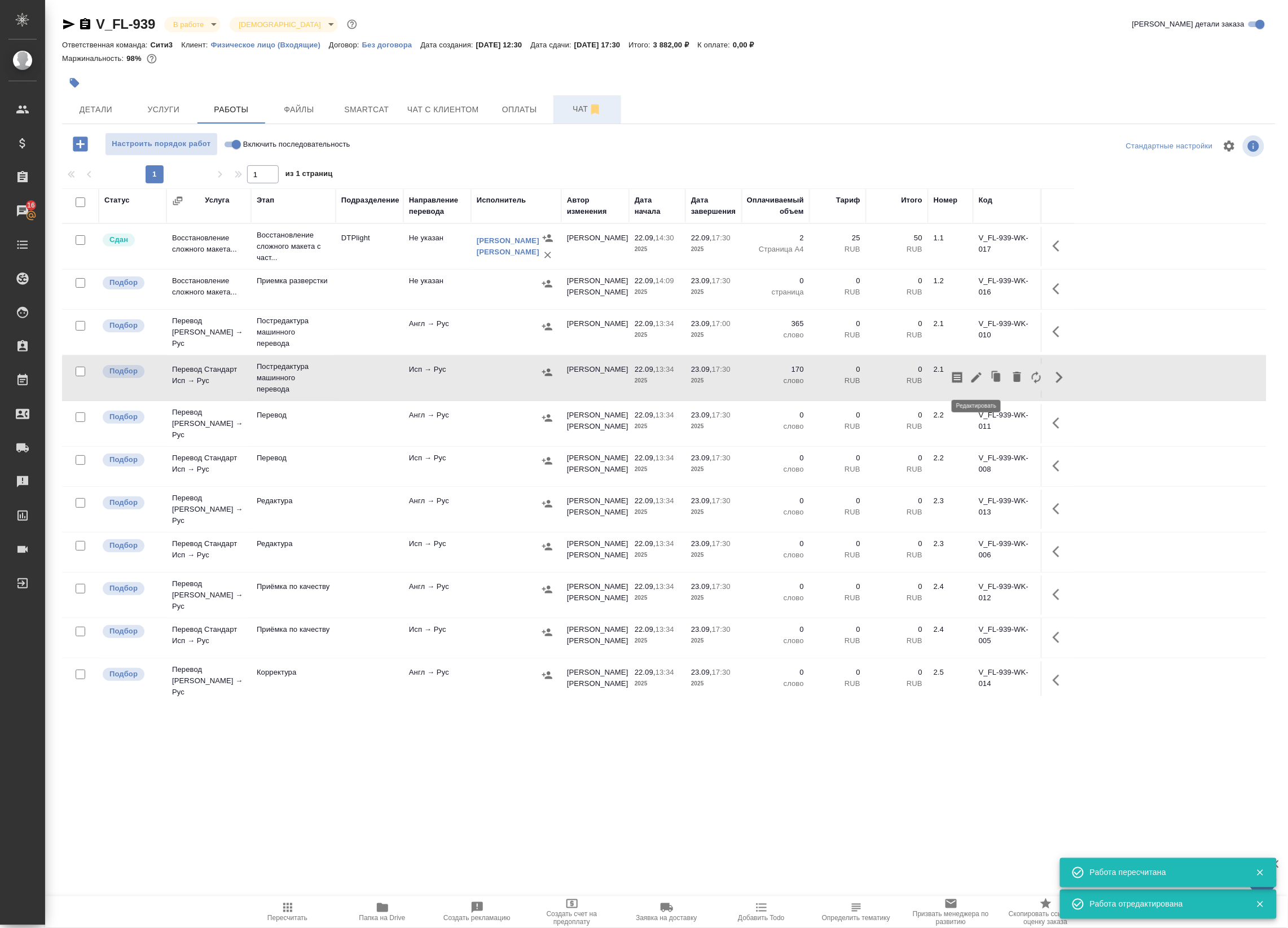
click at [972, 376] on icon "button" at bounding box center [976, 378] width 14 height 14
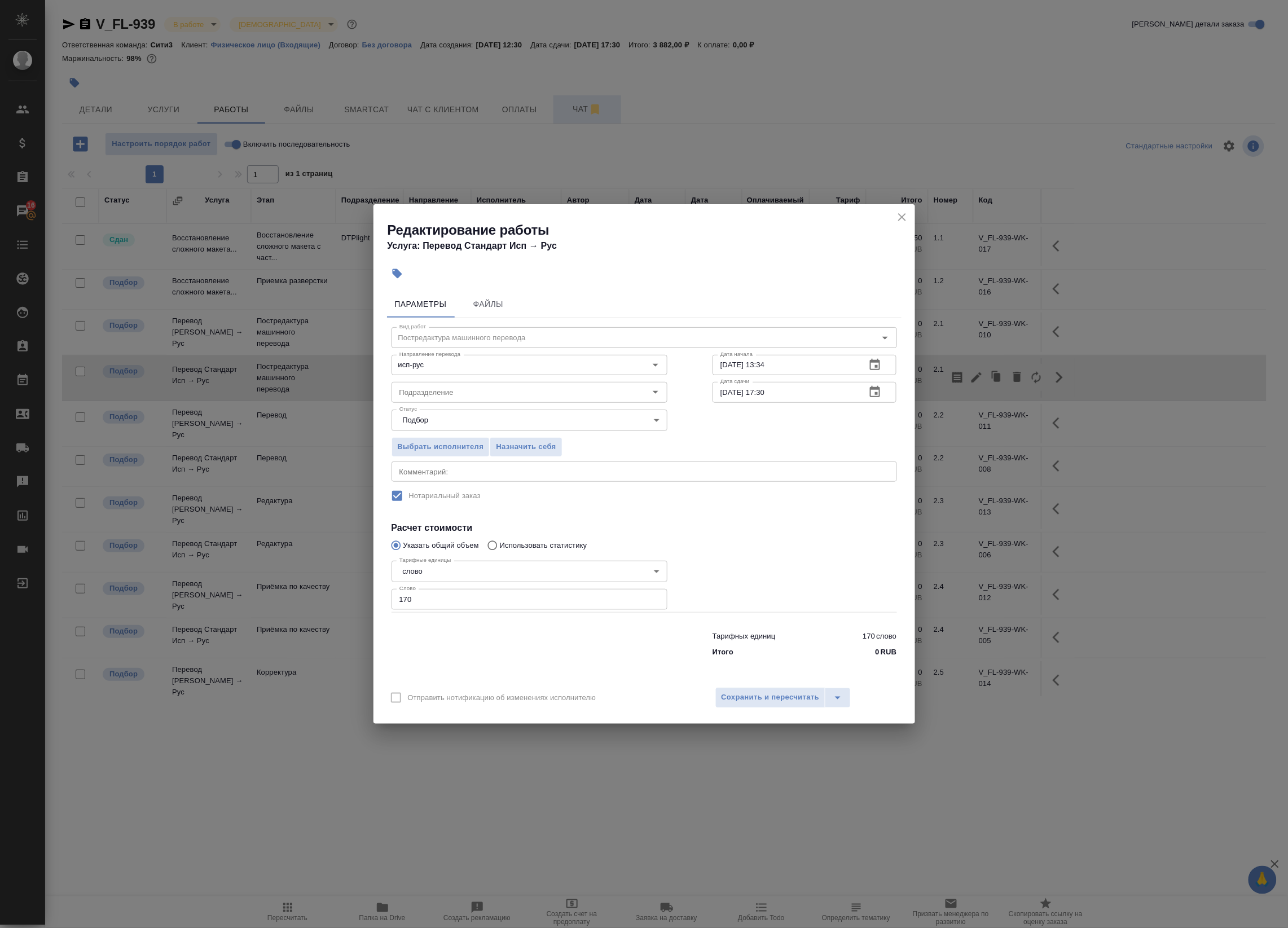
click at [835, 396] on input "23.09.2025 17:30" at bounding box center [785, 392] width 145 height 20
paste input "0"
type input "23.09.2025 17:00"
click at [764, 701] on span "Сохранить и пересчитать" at bounding box center [770, 697] width 98 height 13
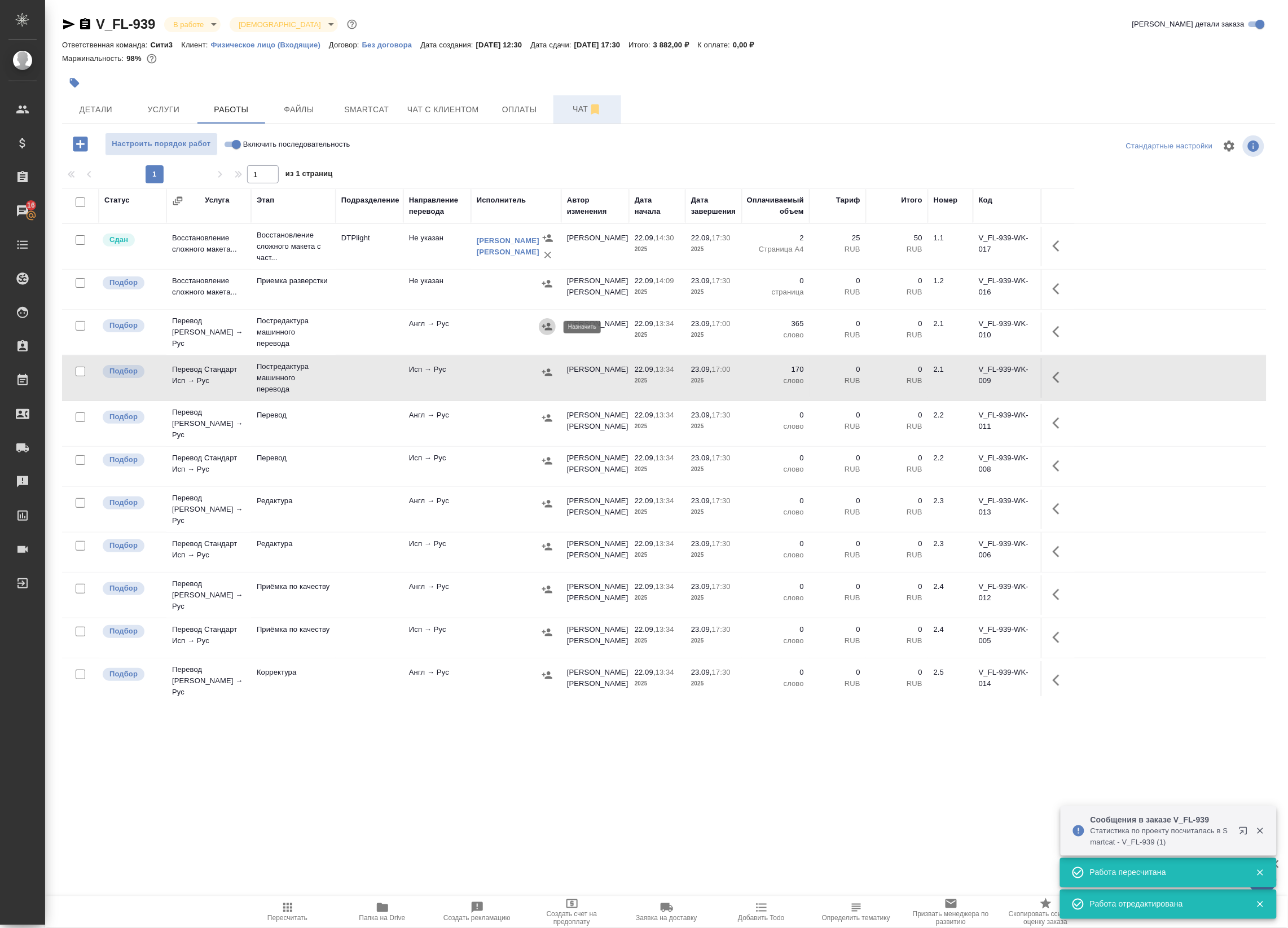
click at [543, 320] on button "button" at bounding box center [547, 327] width 17 height 17
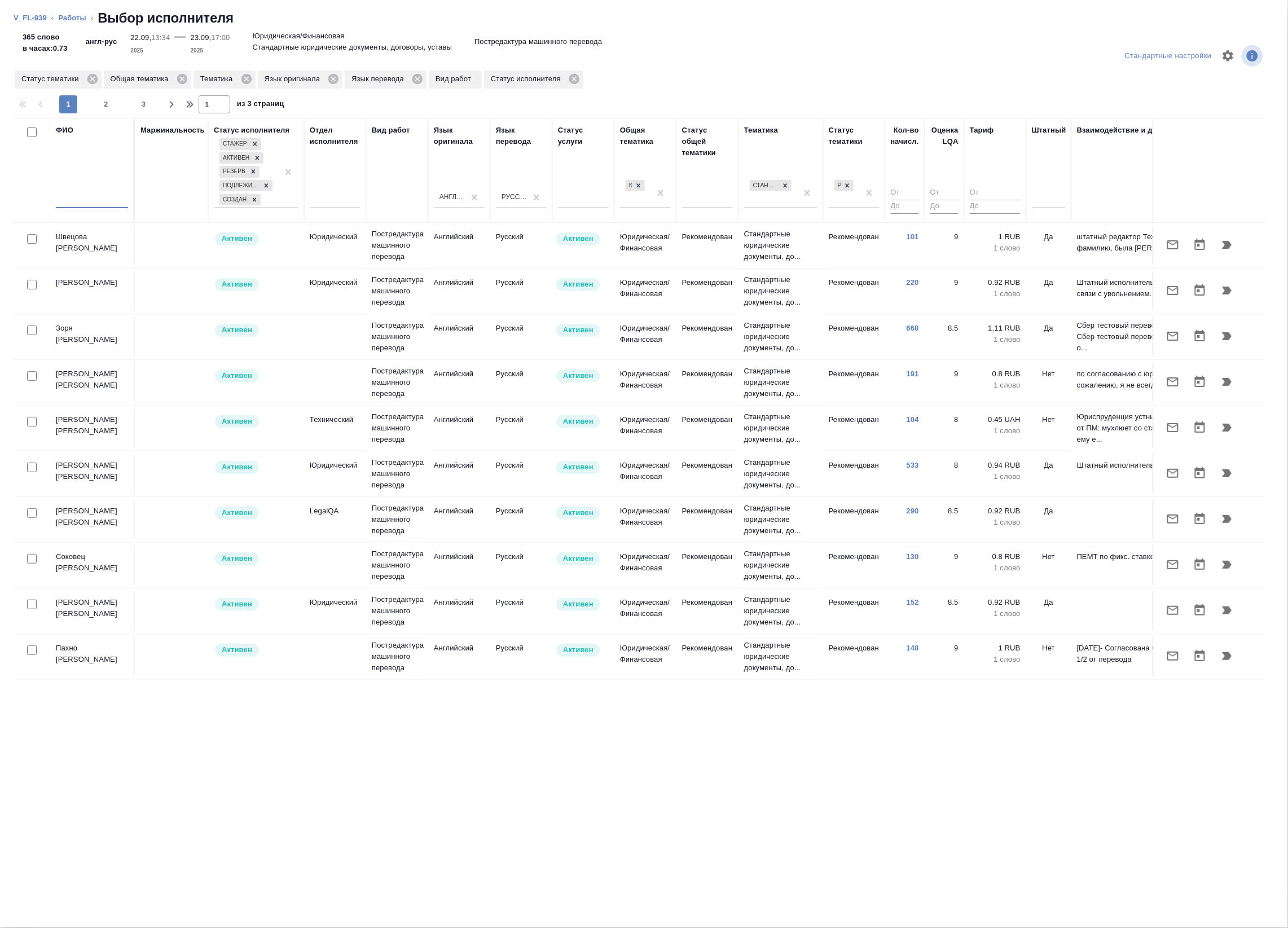
click at [81, 201] on input "text" at bounding box center [92, 201] width 72 height 14
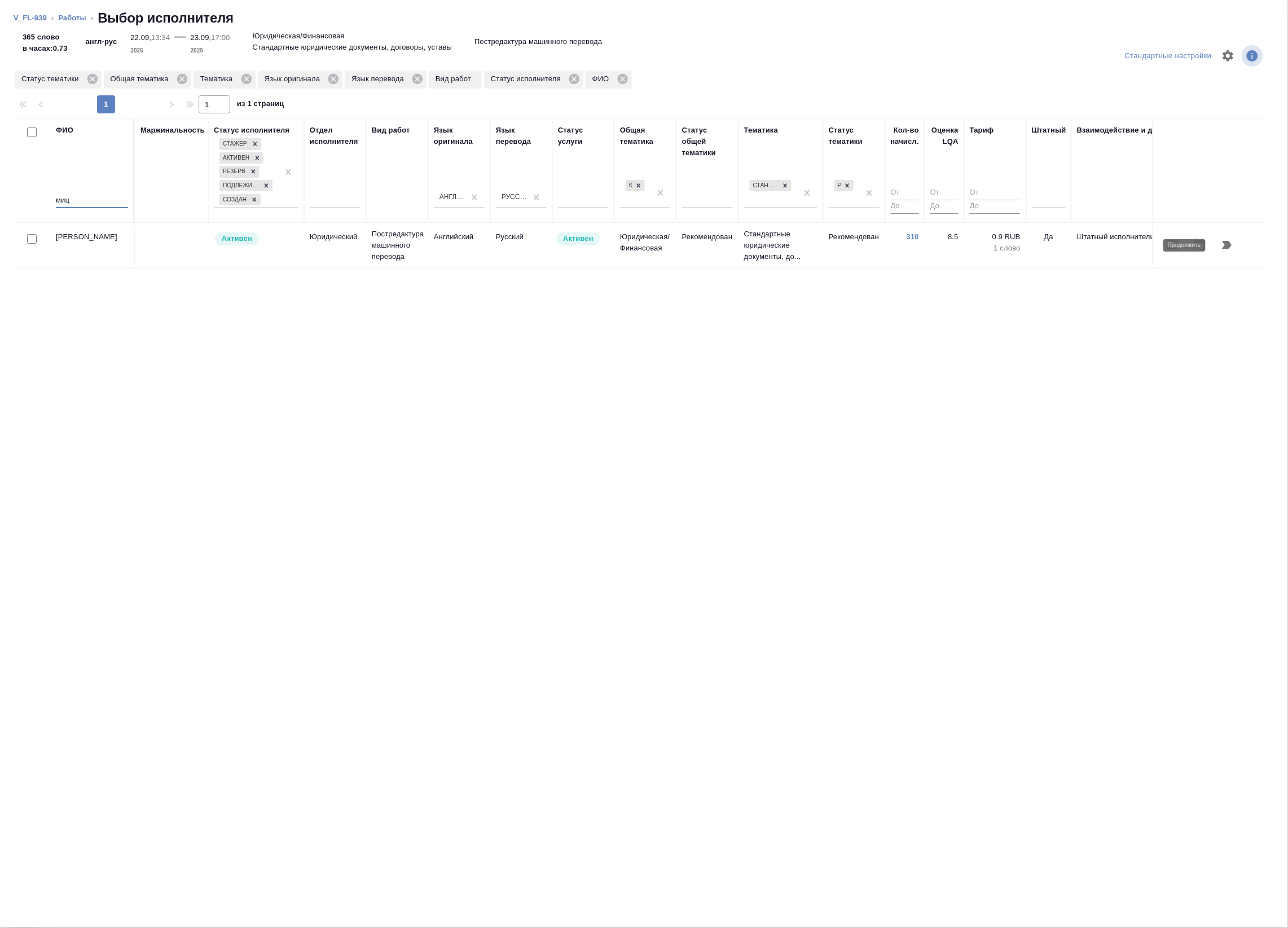
type input "миц"
click at [1229, 245] on icon "button" at bounding box center [1227, 245] width 9 height 8
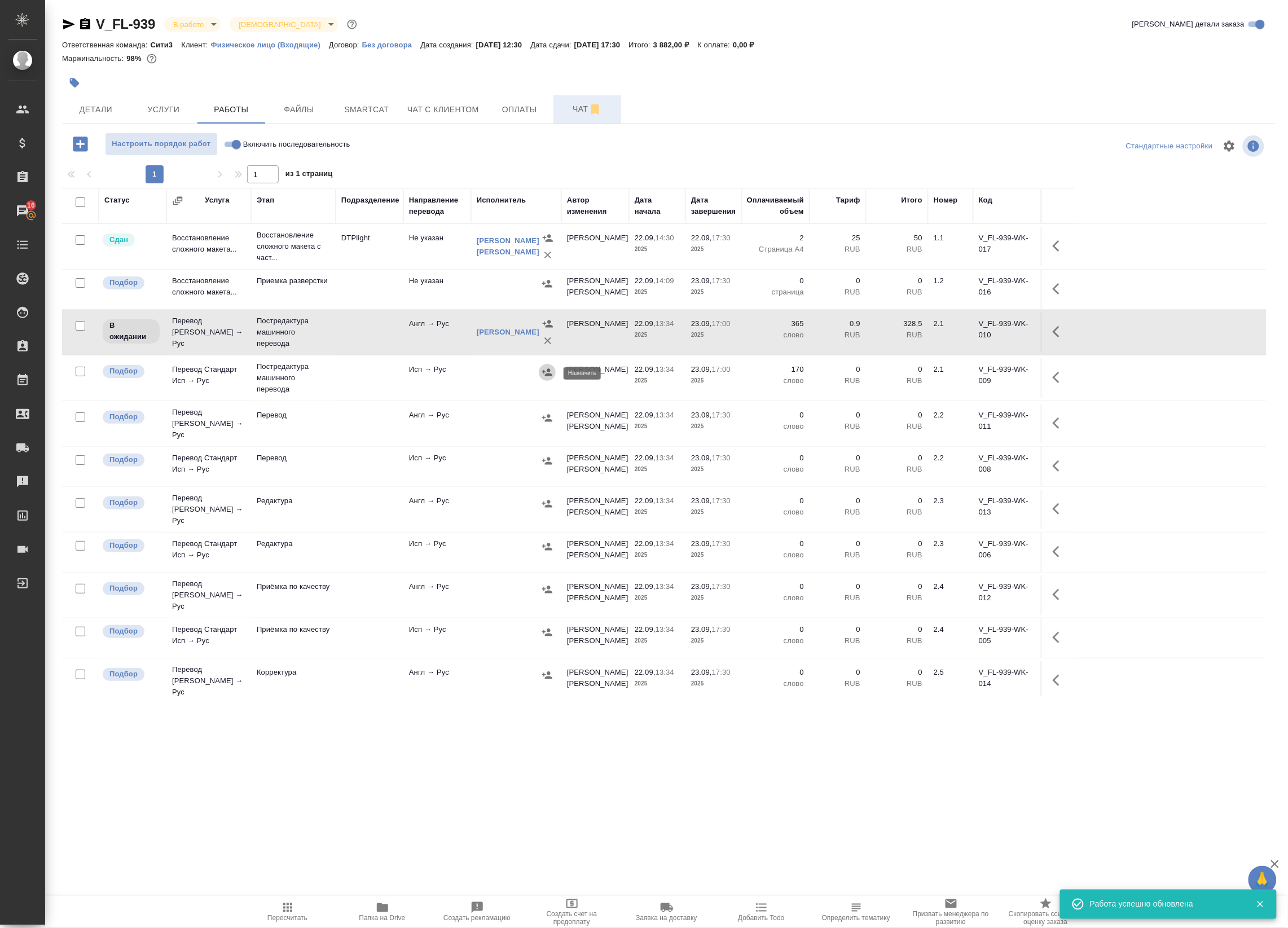
click at [548, 379] on button "button" at bounding box center [547, 373] width 17 height 17
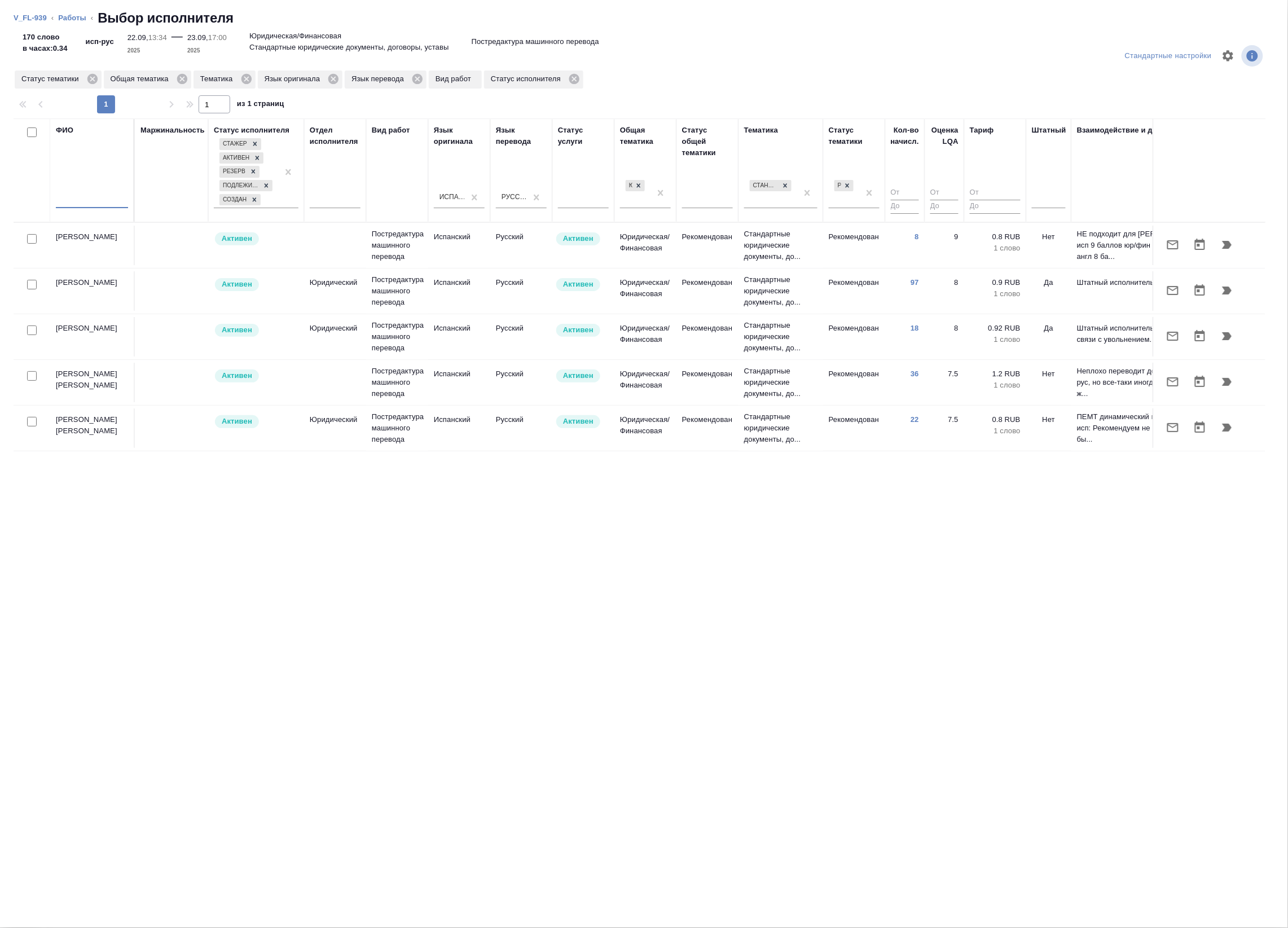
click at [82, 198] on input "text" at bounding box center [92, 201] width 72 height 14
click at [1226, 295] on icon "button" at bounding box center [1227, 291] width 14 height 14
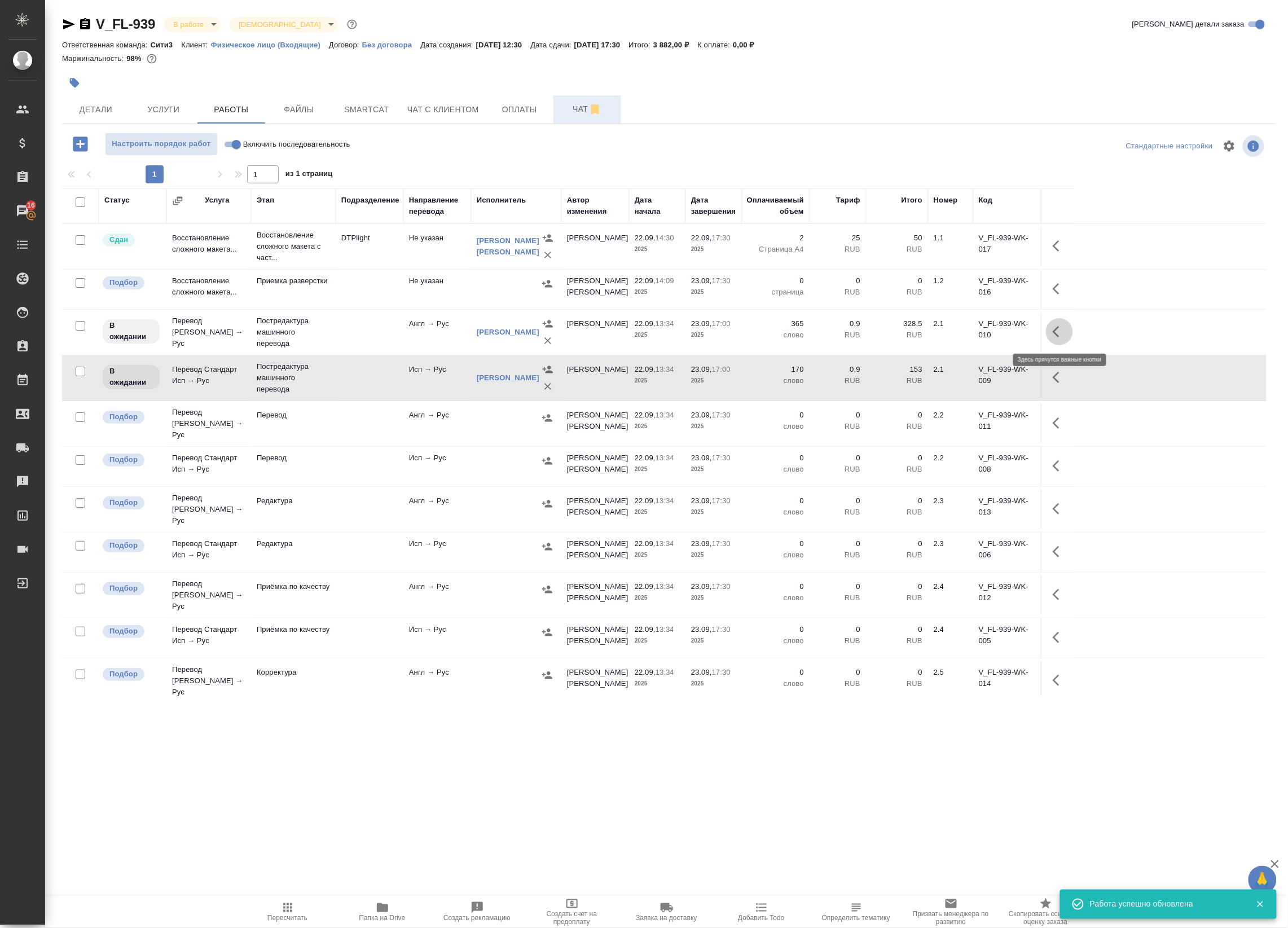
click at [1057, 334] on icon "button" at bounding box center [1060, 332] width 14 height 14
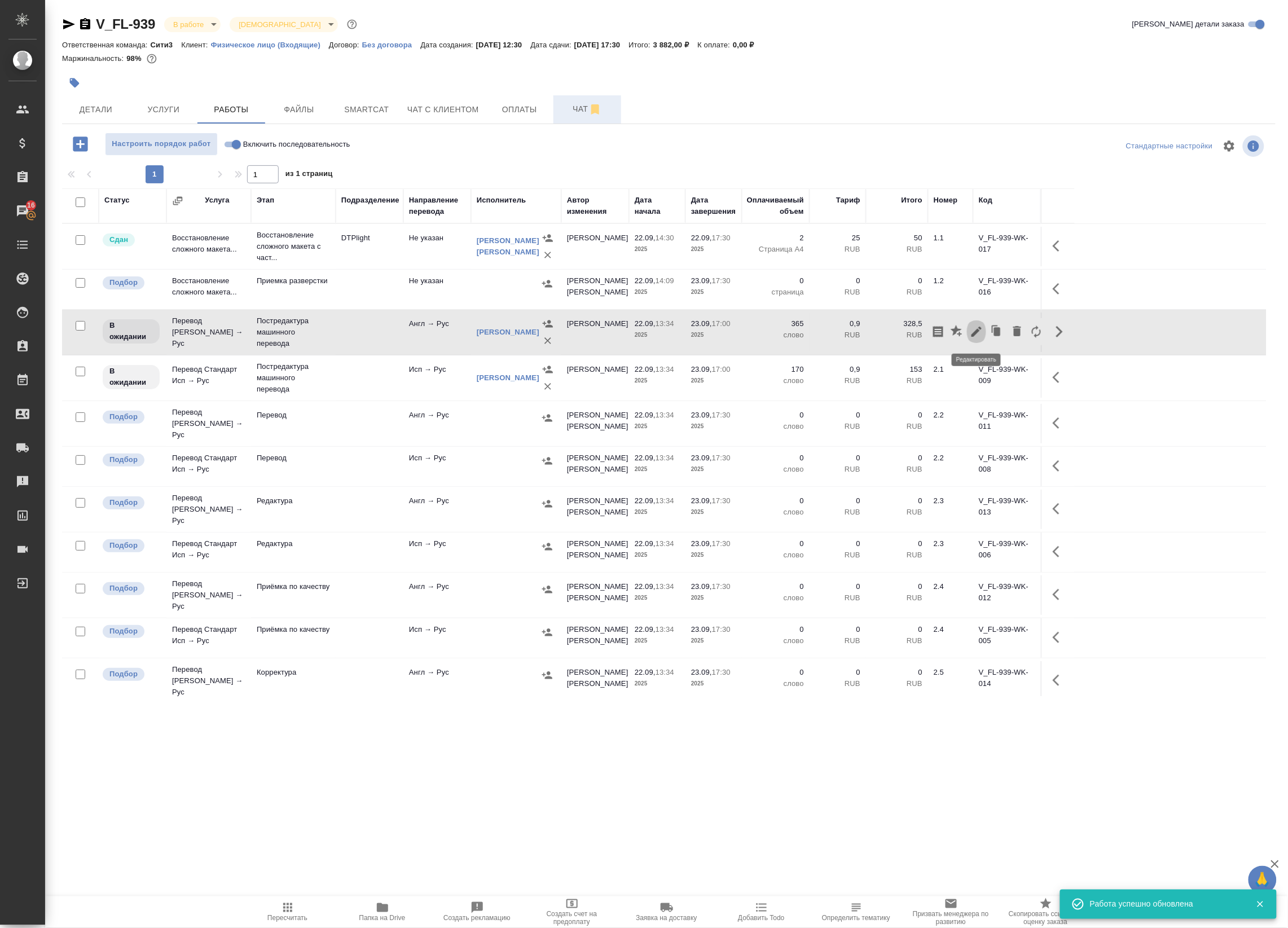
click at [974, 329] on icon "button" at bounding box center [976, 332] width 14 height 14
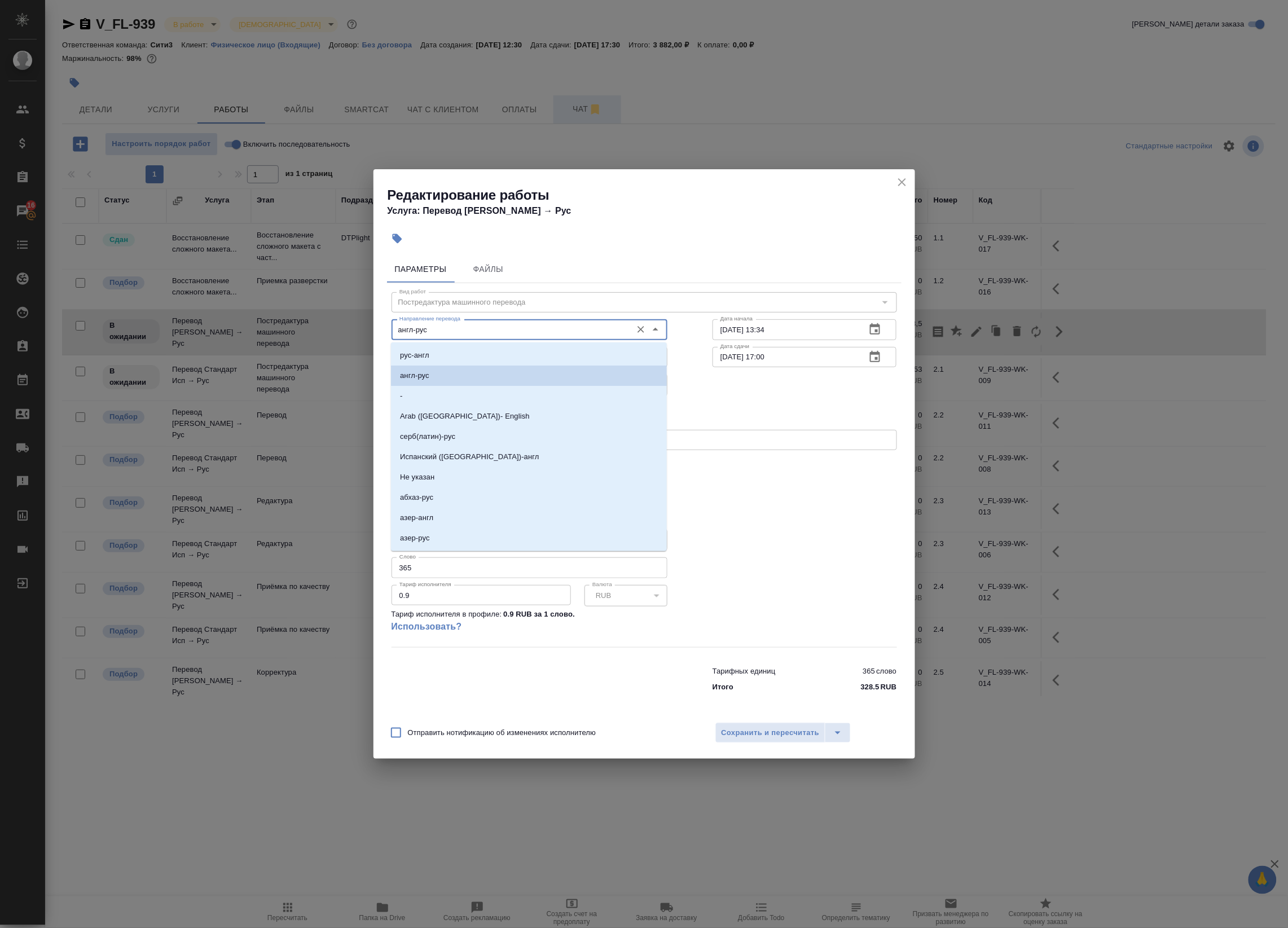
click at [468, 335] on input "англ-рус" at bounding box center [511, 329] width 231 height 14
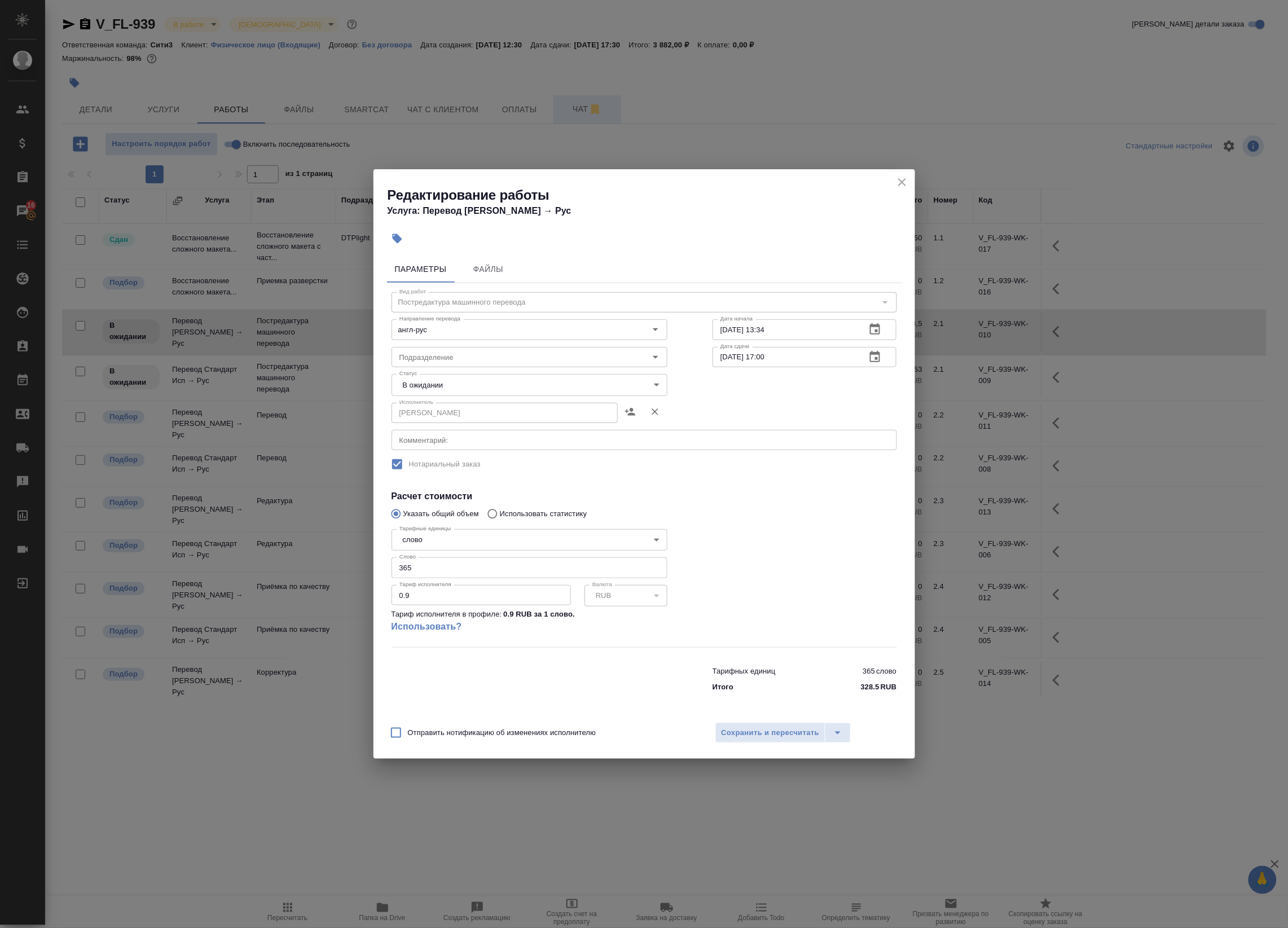
click at [727, 432] on div "x Комментарий:" at bounding box center [644, 440] width 505 height 20
click at [512, 393] on body "🙏 .cls-1 fill:#fff; AWATERA Badanyan Artak Клиенты Спецификации Заказы 16 Чаты …" at bounding box center [644, 464] width 1288 height 928
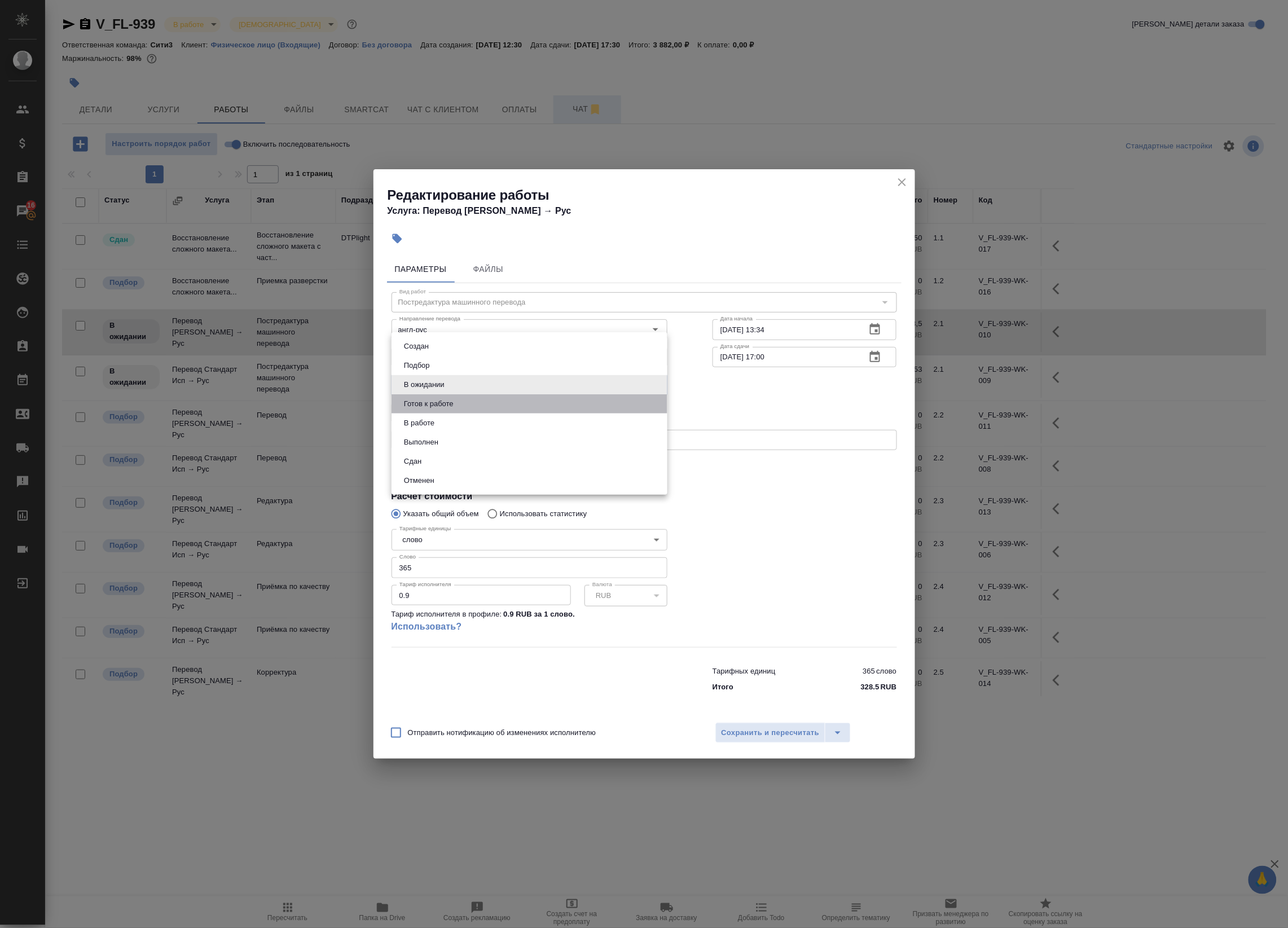
click at [508, 408] on li "Готов к работе" at bounding box center [530, 403] width 276 height 19
type input "readyForWork"
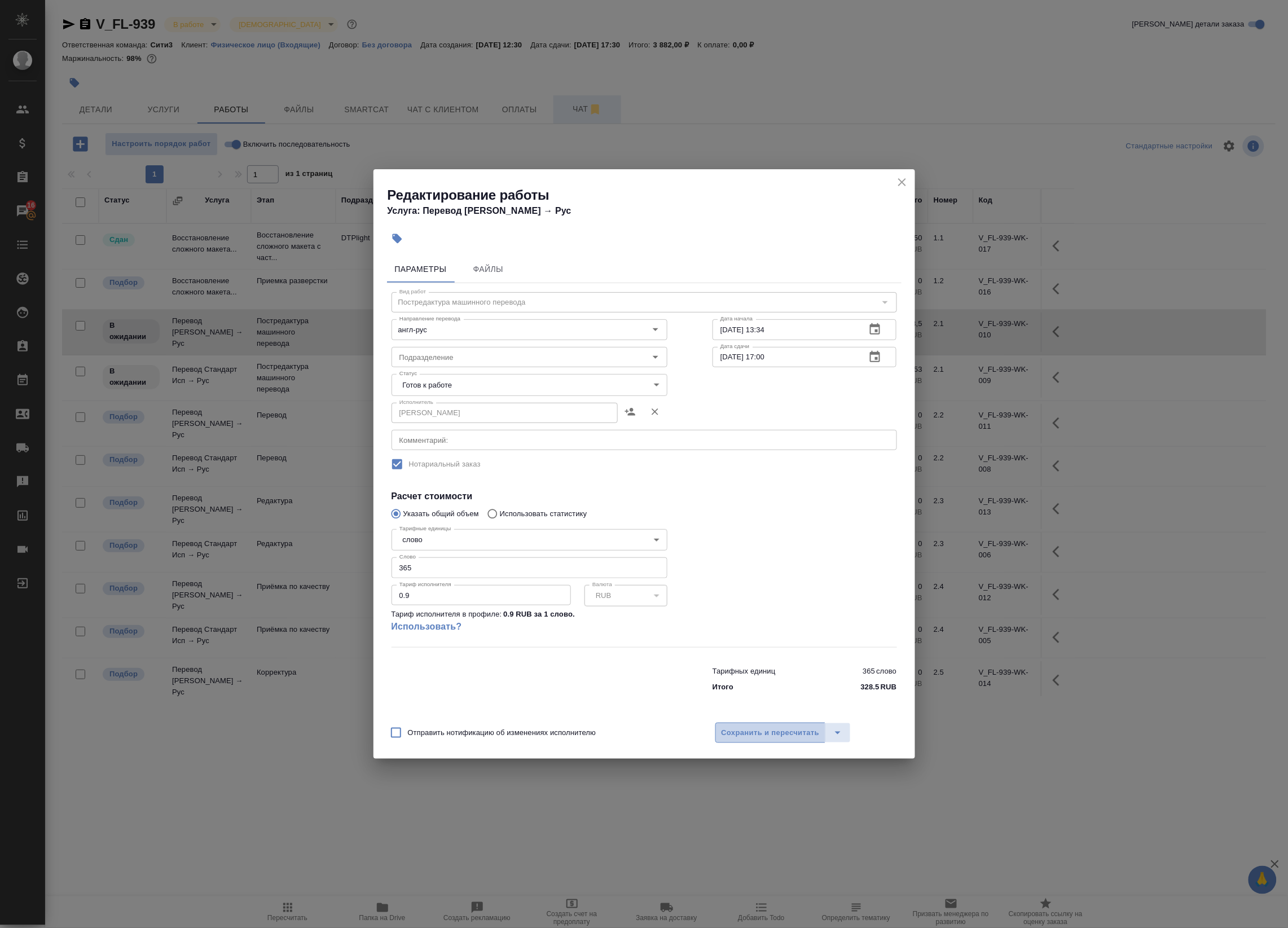
click at [747, 731] on span "Сохранить и пересчитать" at bounding box center [770, 733] width 98 height 13
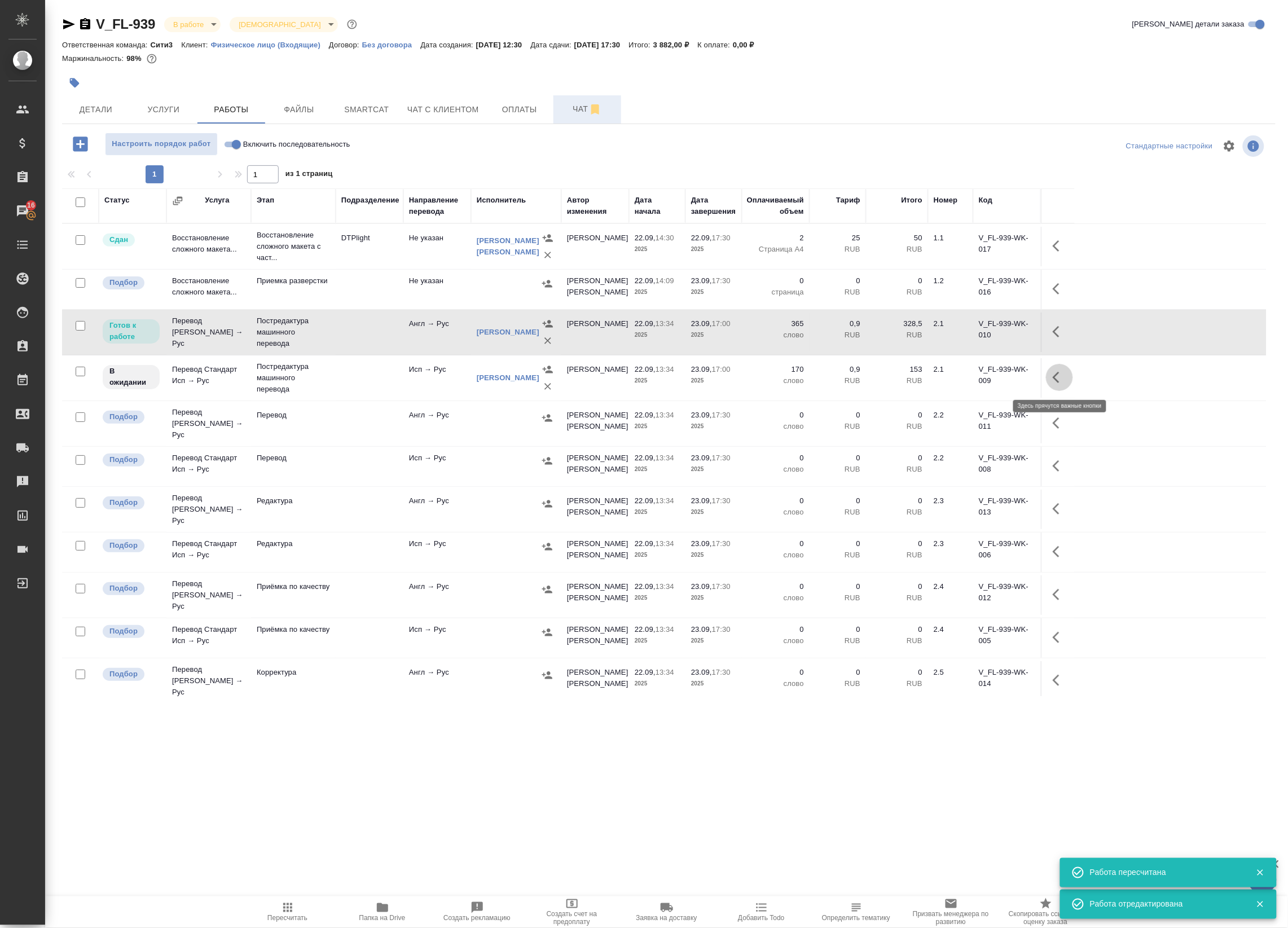
click at [1059, 369] on button "button" at bounding box center [1059, 377] width 27 height 27
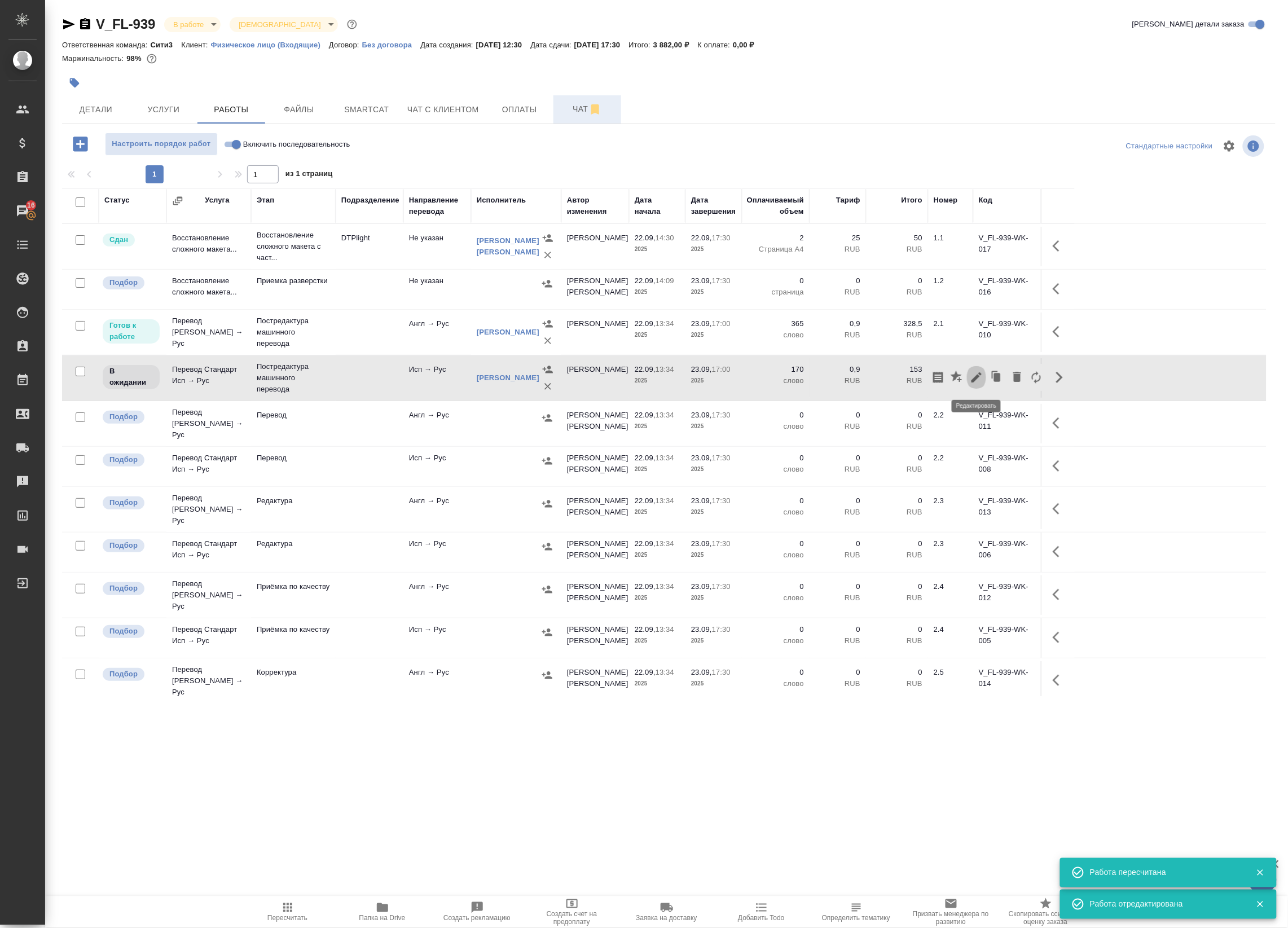
click at [975, 377] on icon "button" at bounding box center [976, 378] width 14 height 14
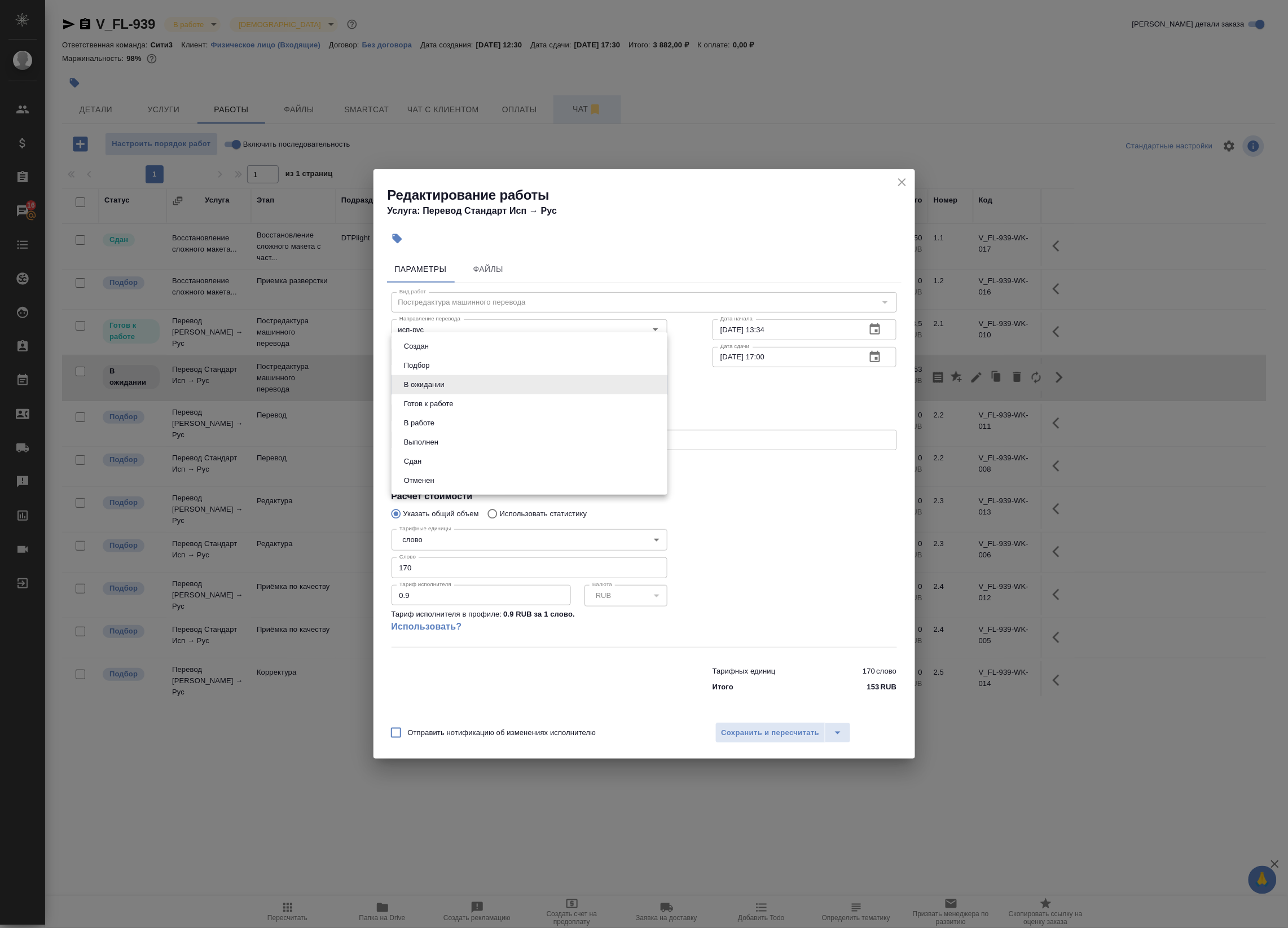
click at [562, 378] on body "🙏 .cls-1 fill:#fff; AWATERA Badanyan Artak Клиенты Спецификации Заказы 16 Чаты …" at bounding box center [644, 464] width 1288 height 928
click at [538, 400] on li "Готов к работе" at bounding box center [530, 403] width 276 height 19
type input "readyForWork"
click at [770, 735] on span "Сохранить и пересчитать" at bounding box center [770, 733] width 98 height 13
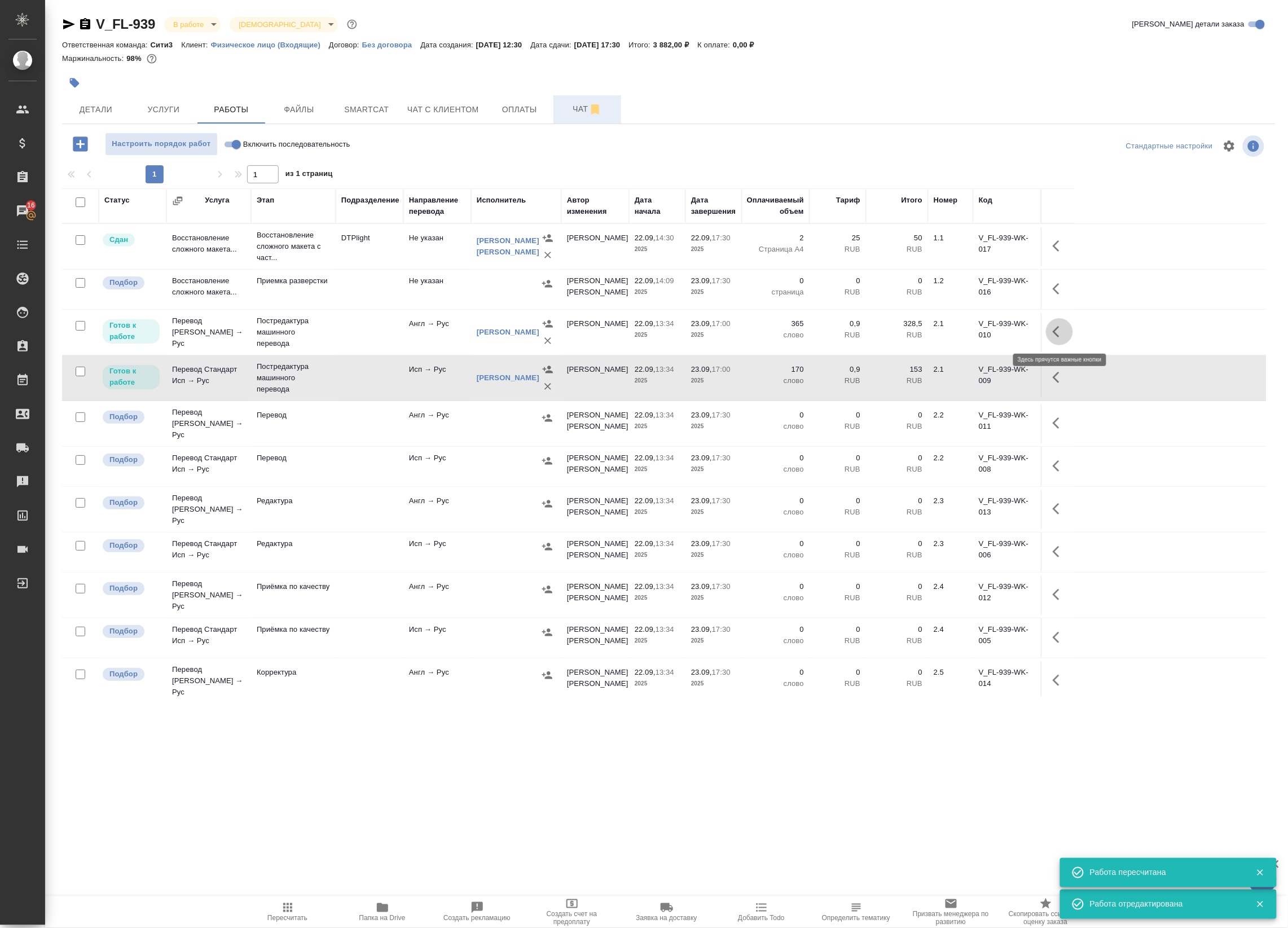
click at [1051, 323] on button "button" at bounding box center [1059, 332] width 27 height 27
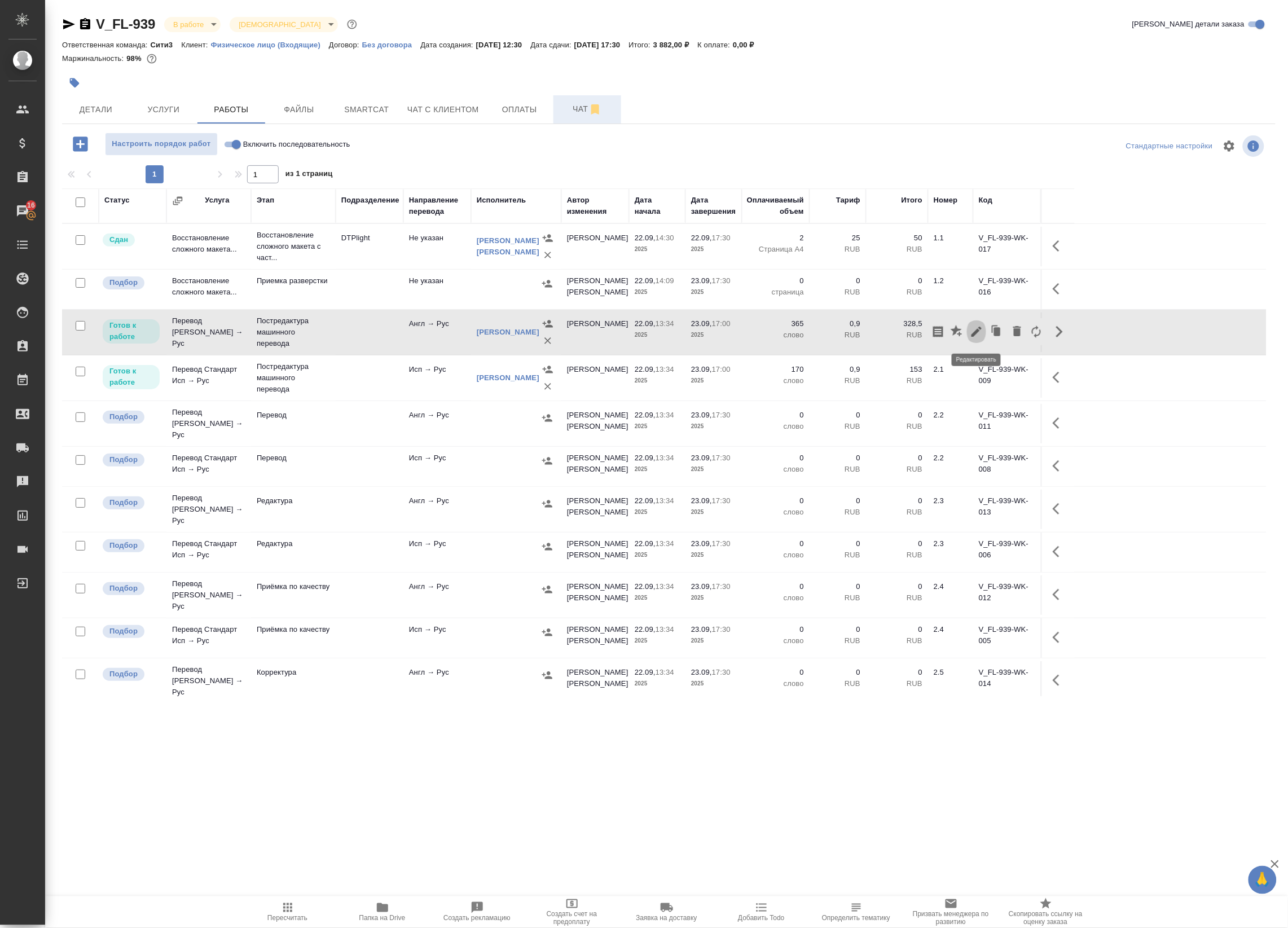
click at [973, 330] on icon "button" at bounding box center [976, 332] width 14 height 14
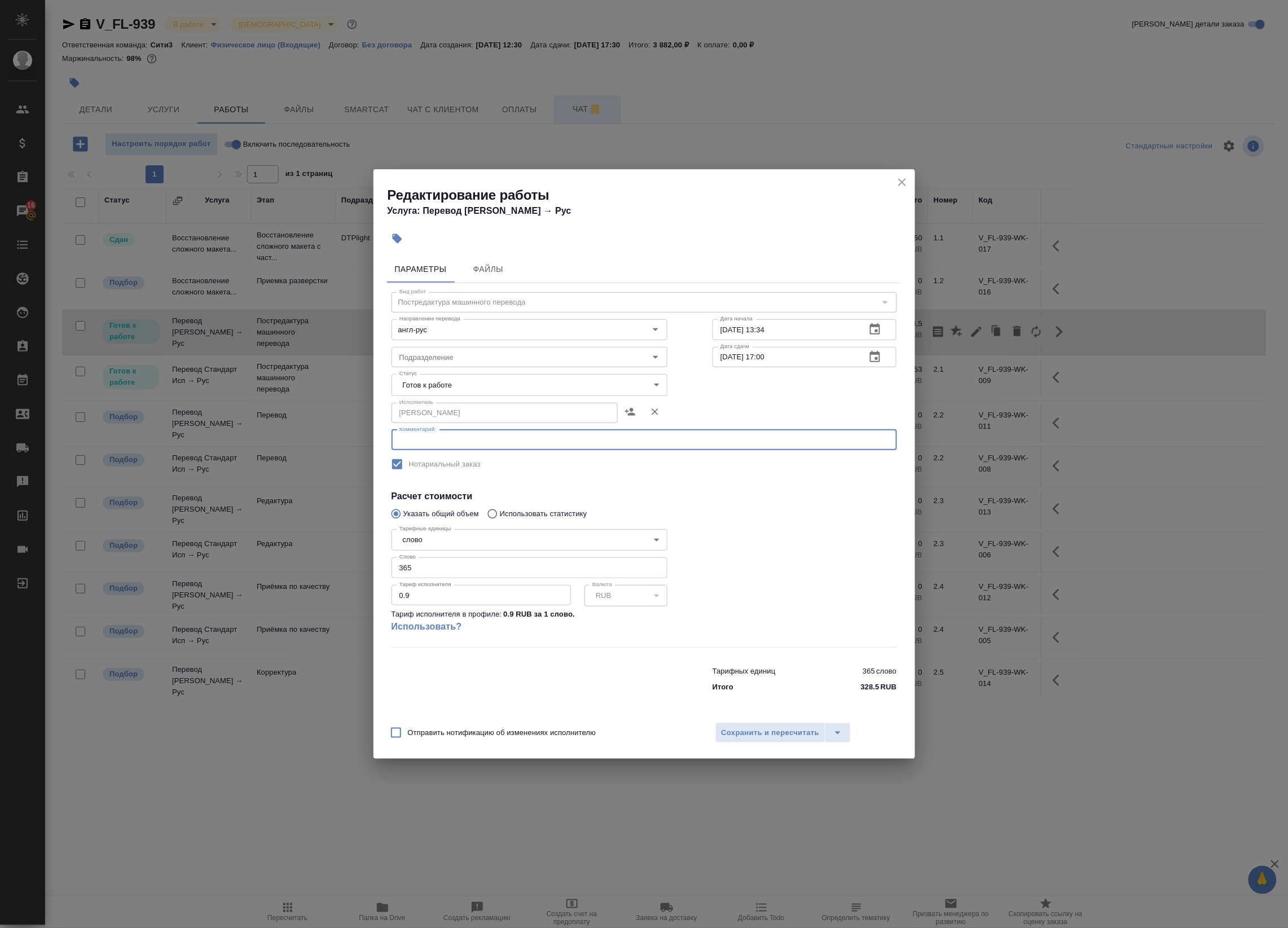
click at [528, 436] on textarea at bounding box center [644, 440] width 490 height 8
paste textarea "https://drive.awatera.com/s/naY93Ccskd6EAbn"
type textarea "https://drive.awatera.com/s/naY93Ccskd6EAbn"
click at [743, 727] on span "Сохранить и пересчитать" at bounding box center [770, 733] width 98 height 13
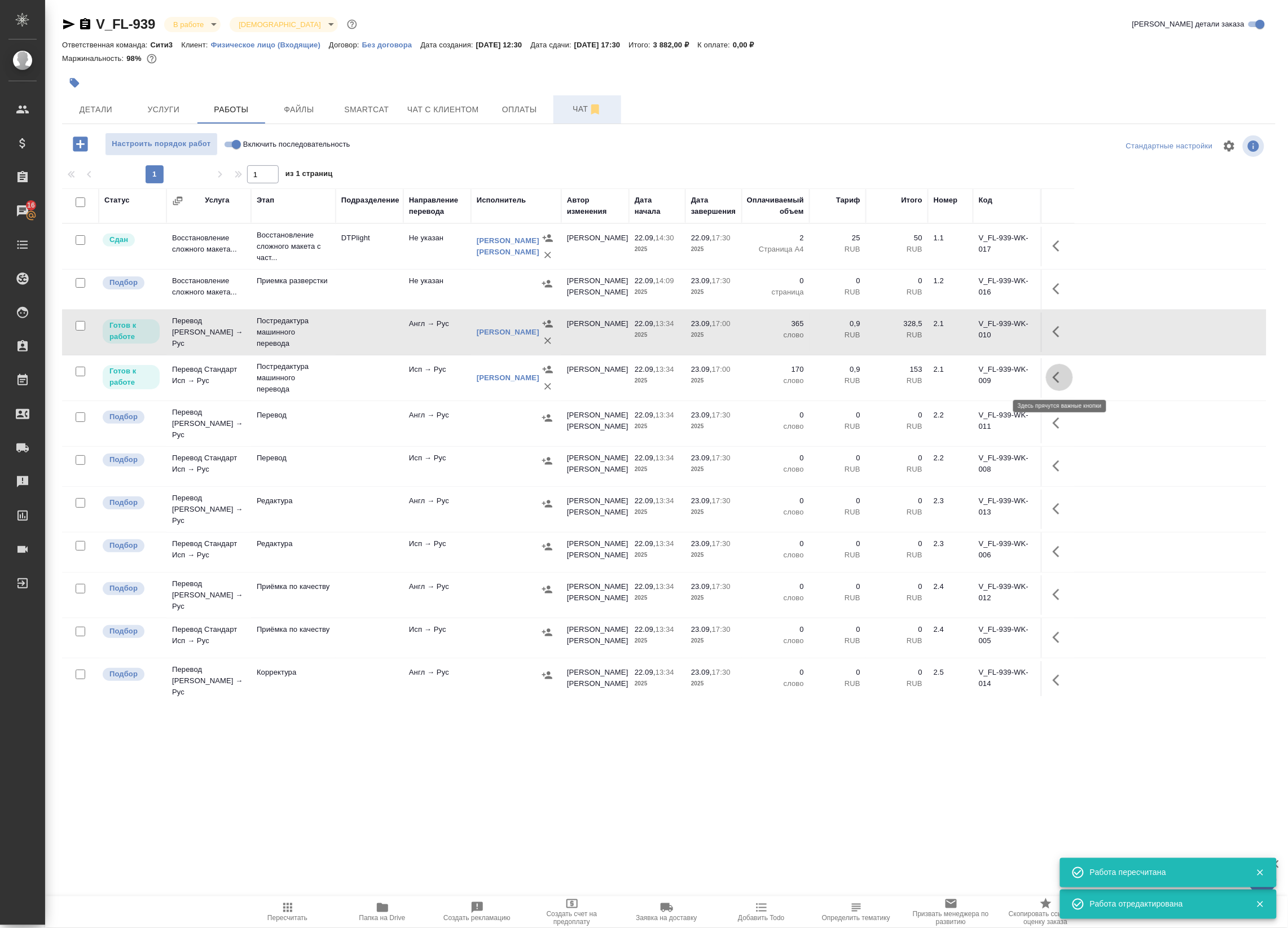
click at [1057, 375] on icon "button" at bounding box center [1056, 377] width 7 height 12
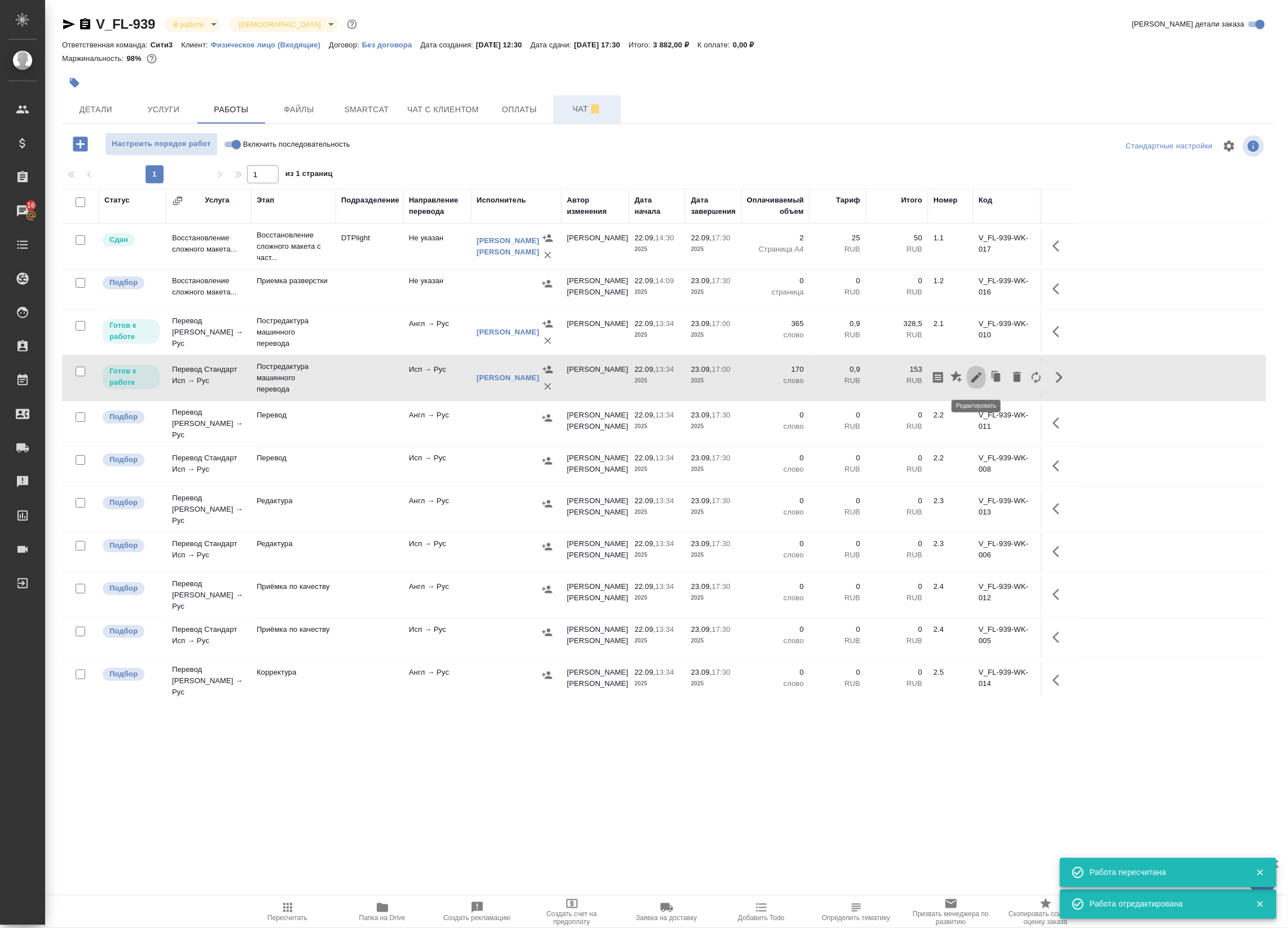
click at [977, 381] on icon "button" at bounding box center [976, 378] width 14 height 14
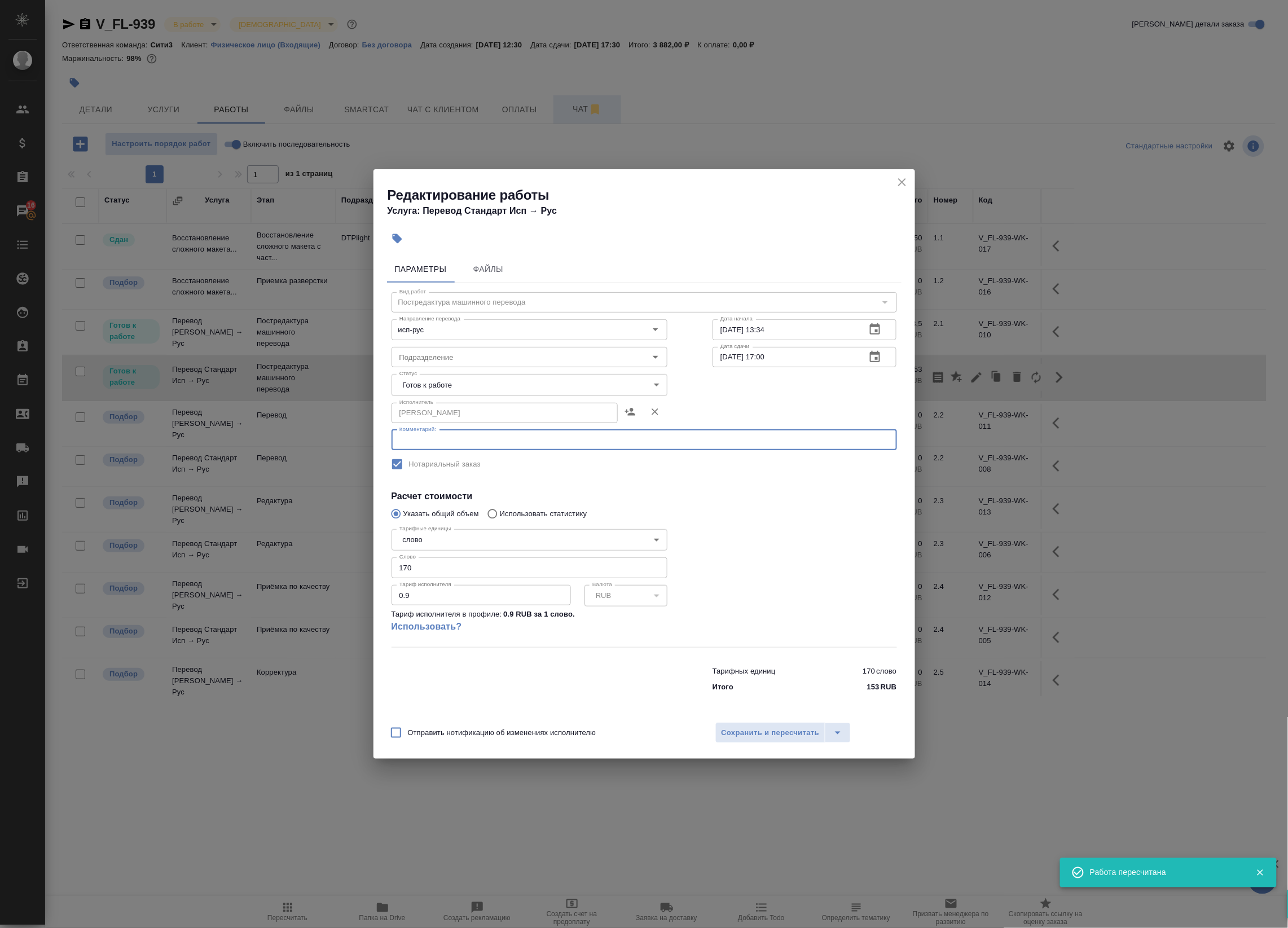
click at [766, 439] on textarea at bounding box center [644, 440] width 490 height 8
paste textarea "https://drive.awatera.com/s/naY93Ccskd6EAbn"
type textarea "https://drive.awatera.com/s/naY93Ccskd6EAbn"
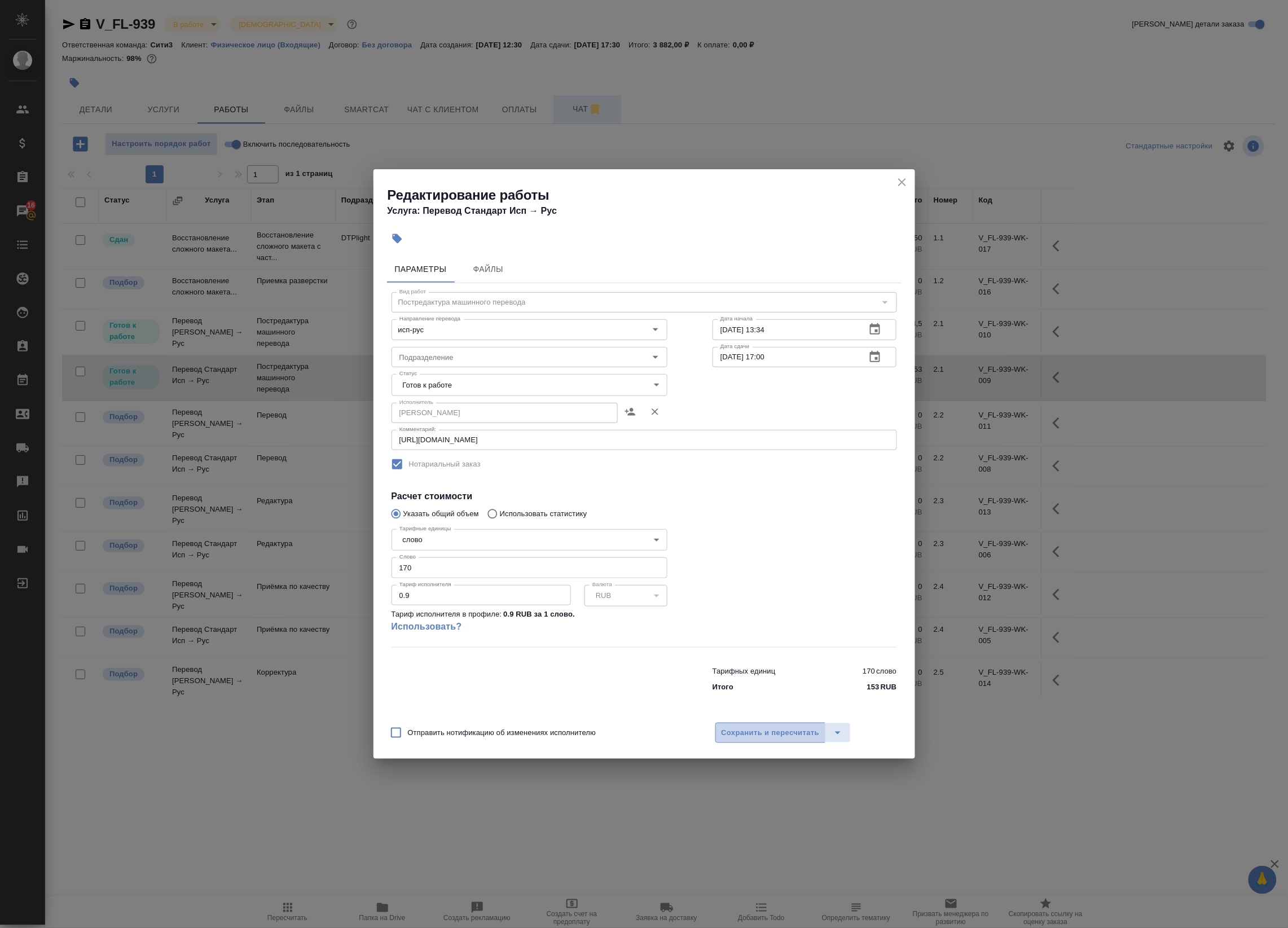
click at [776, 731] on span "Сохранить и пересчитать" at bounding box center [770, 733] width 98 height 13
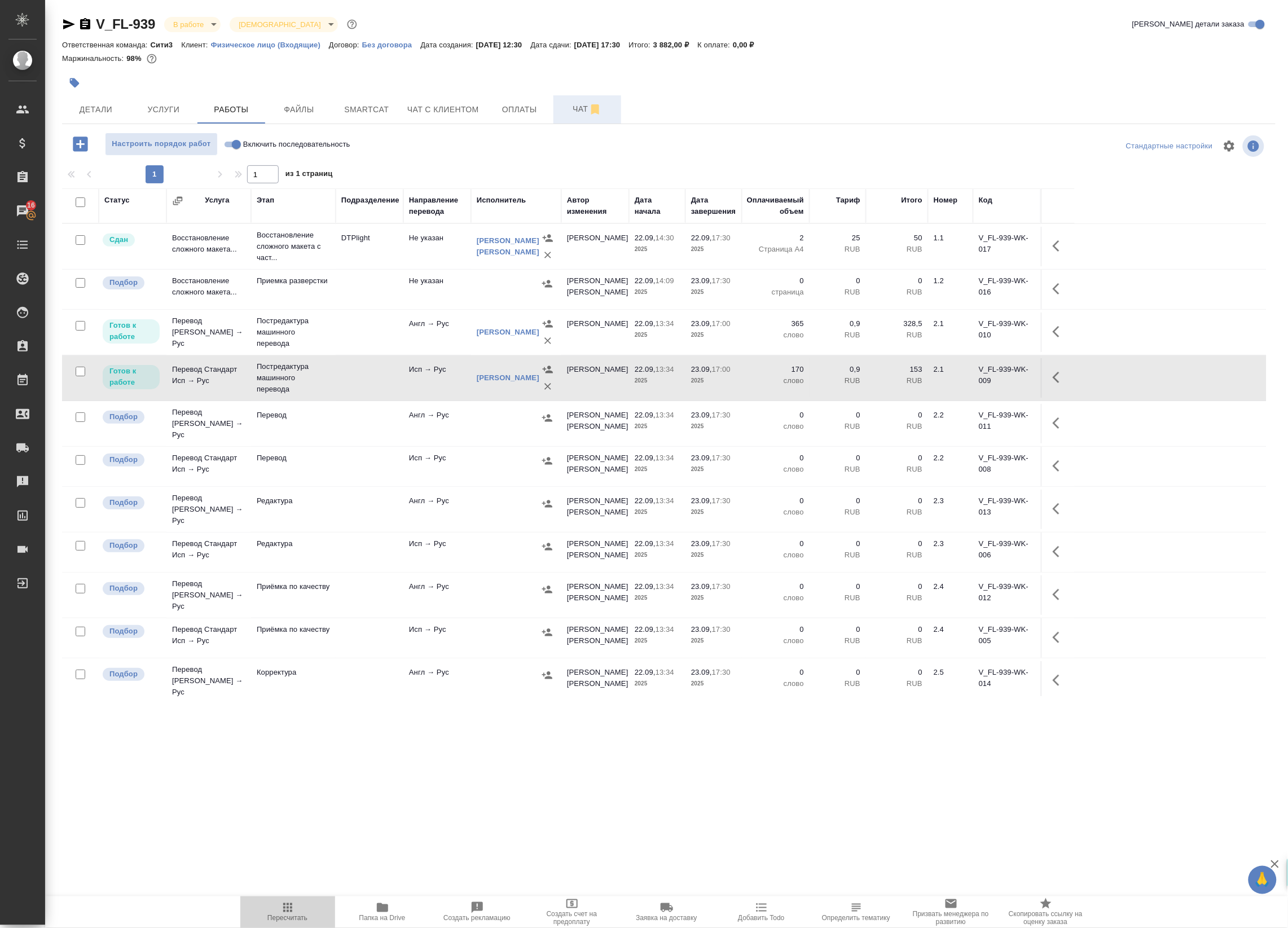
click at [294, 901] on icon "button" at bounding box center [288, 908] width 14 height 14
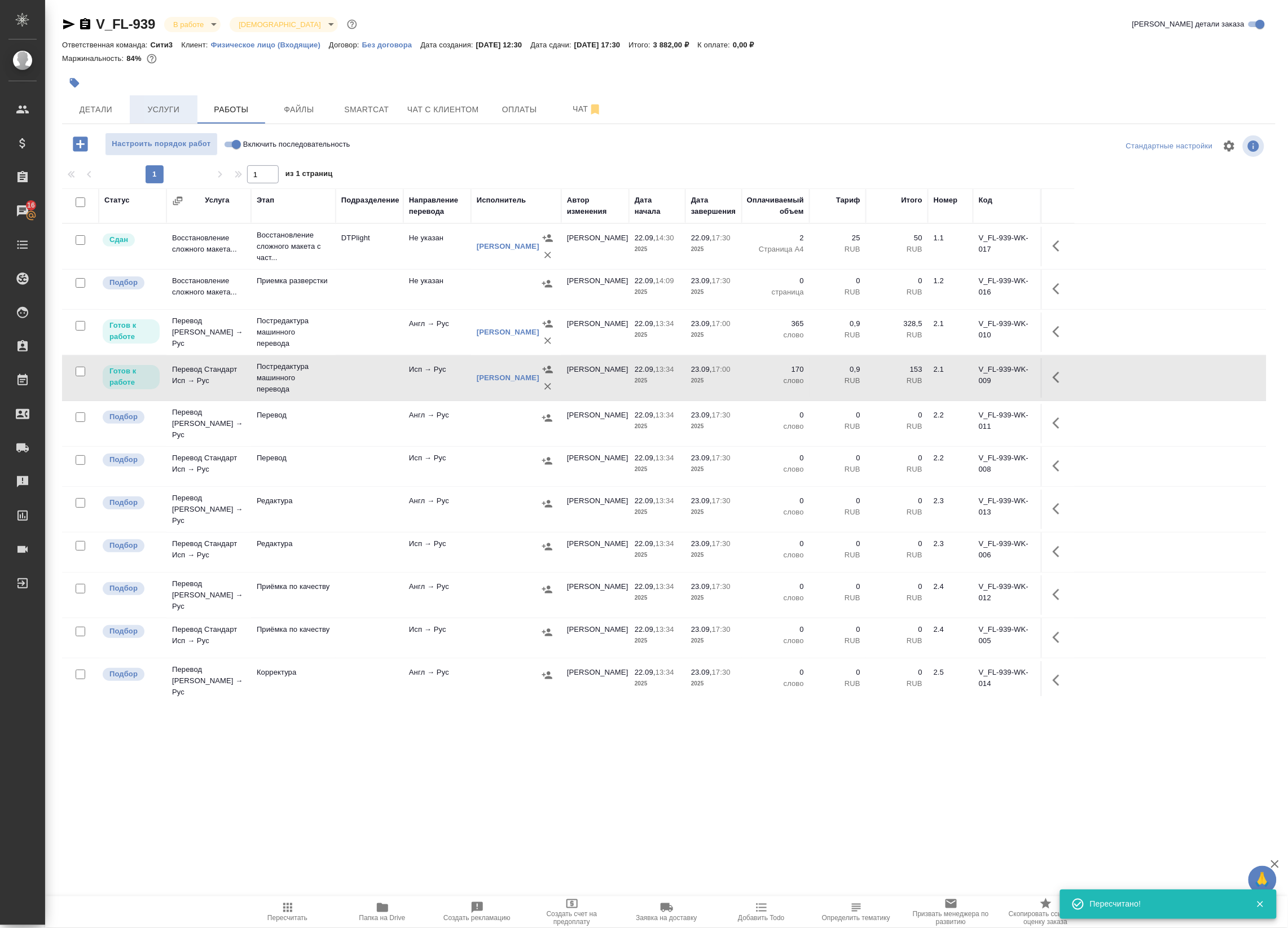
click at [154, 105] on span "Услуги" at bounding box center [164, 110] width 54 height 14
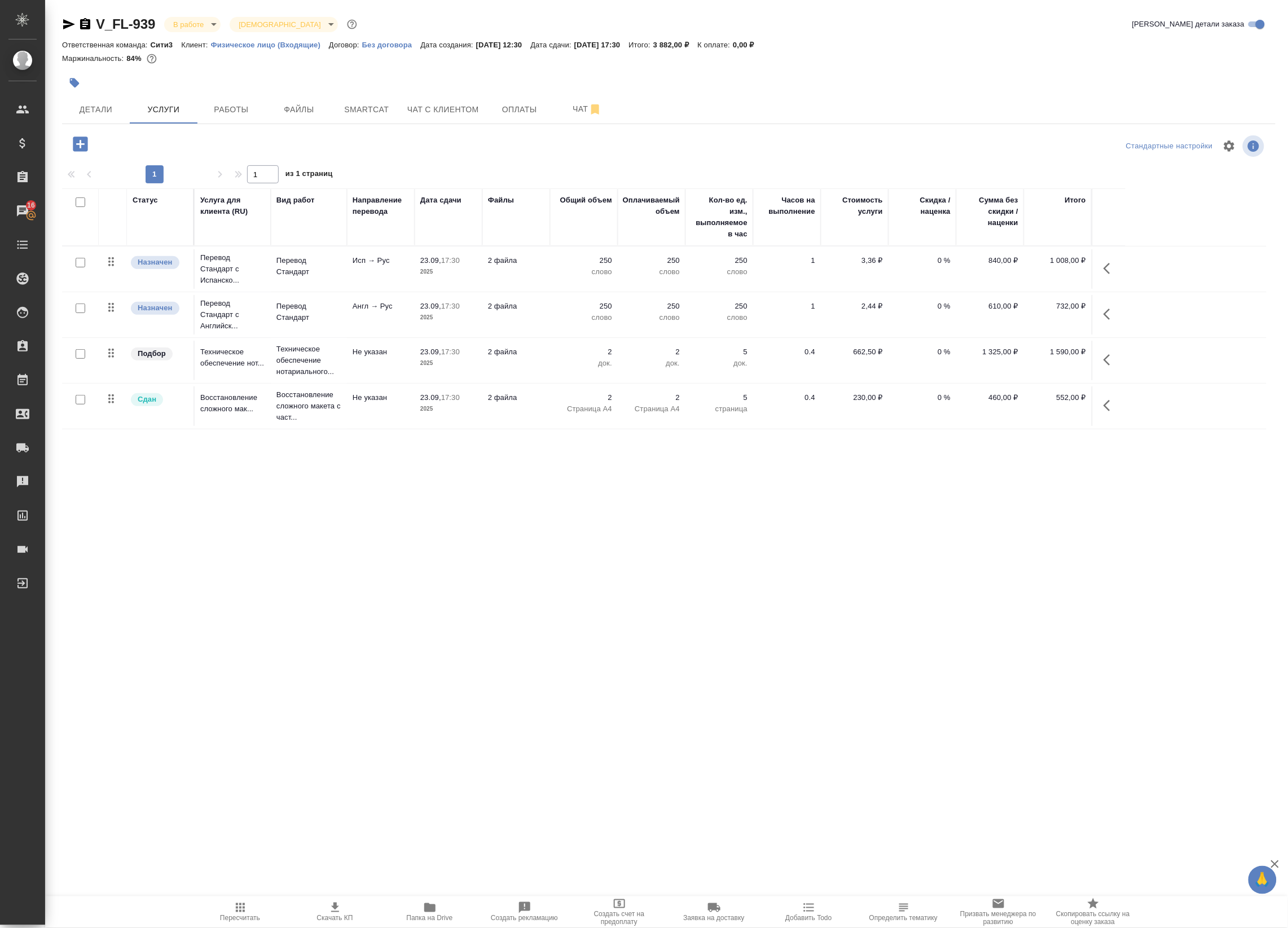
click at [79, 268] on div at bounding box center [80, 263] width 25 height 15
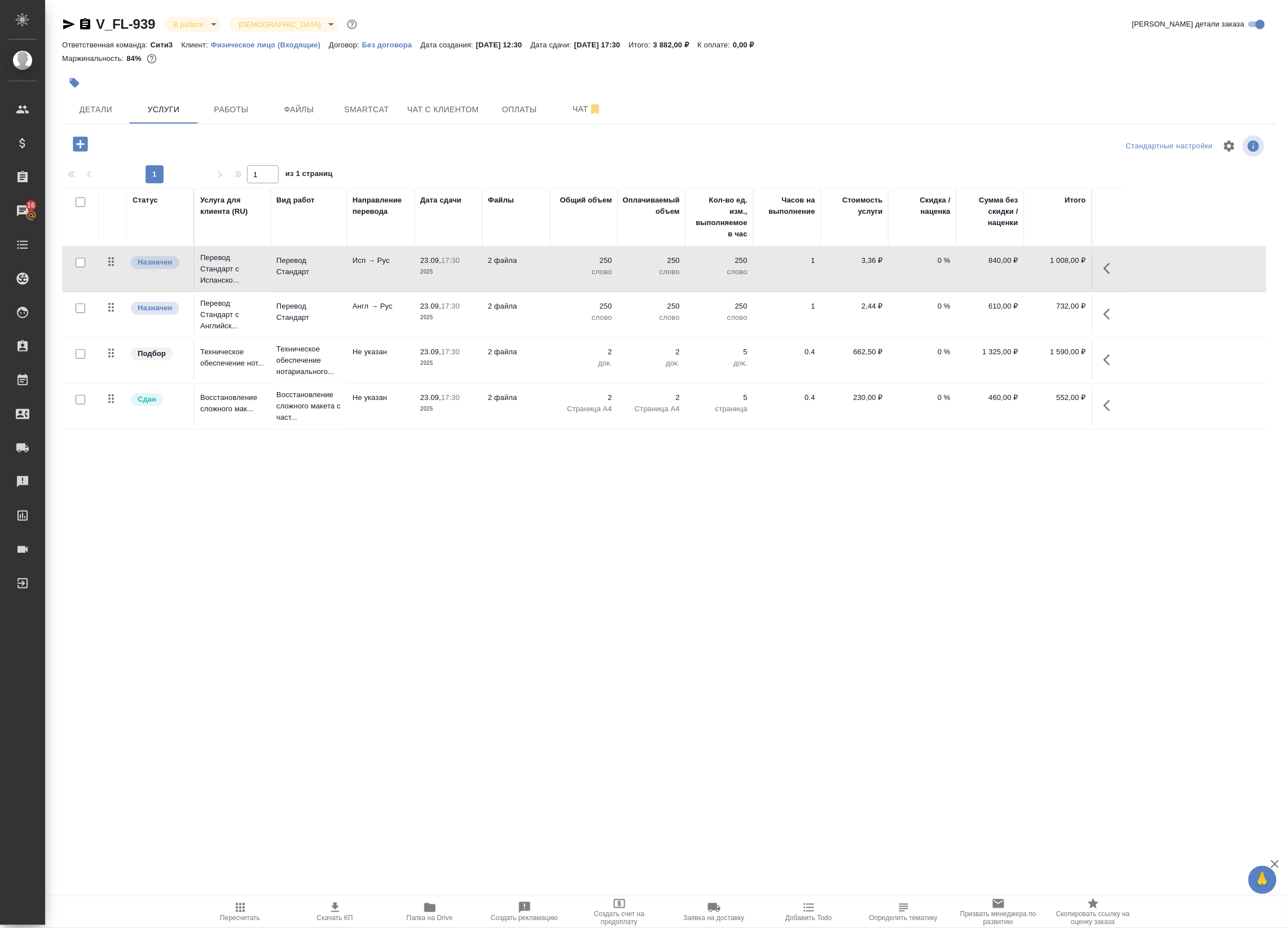
click at [81, 263] on input "checkbox" at bounding box center [80, 262] width 9 height 9
checkbox input "true"
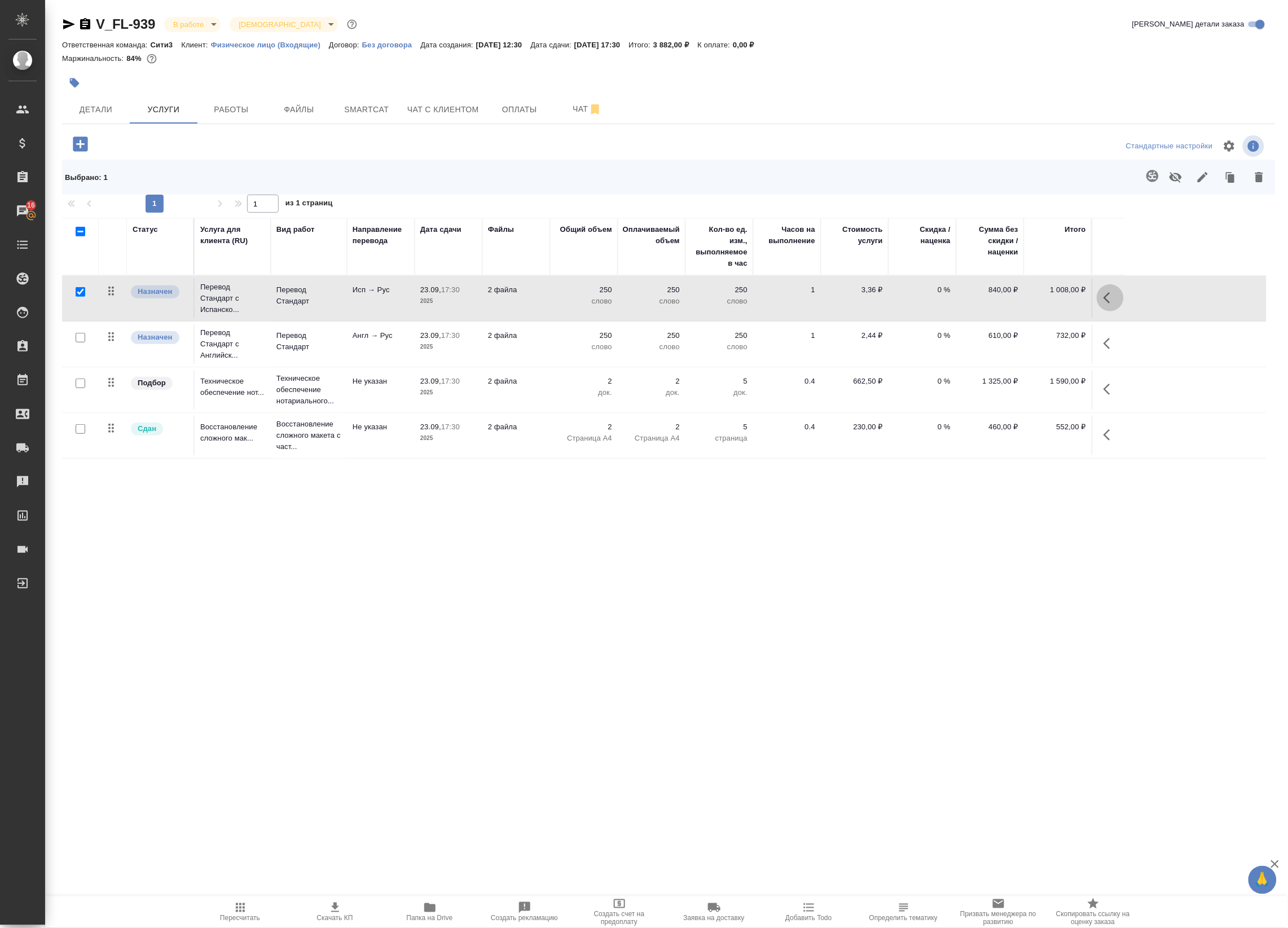
click at [1112, 303] on icon "button" at bounding box center [1111, 298] width 14 height 14
click at [1003, 297] on icon "button" at bounding box center [1000, 298] width 12 height 12
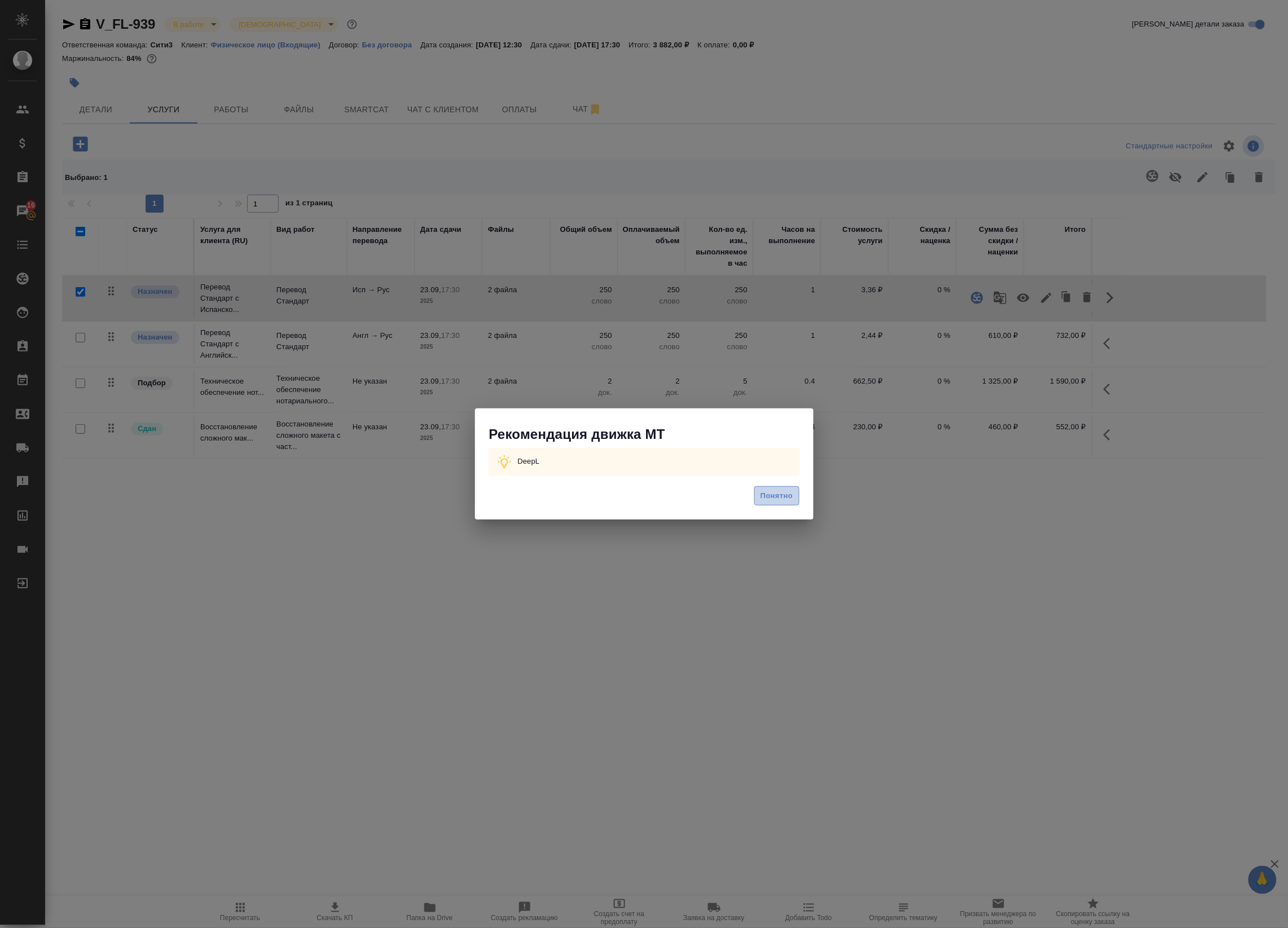
click at [764, 505] on button "Понятно" at bounding box center [777, 496] width 45 height 20
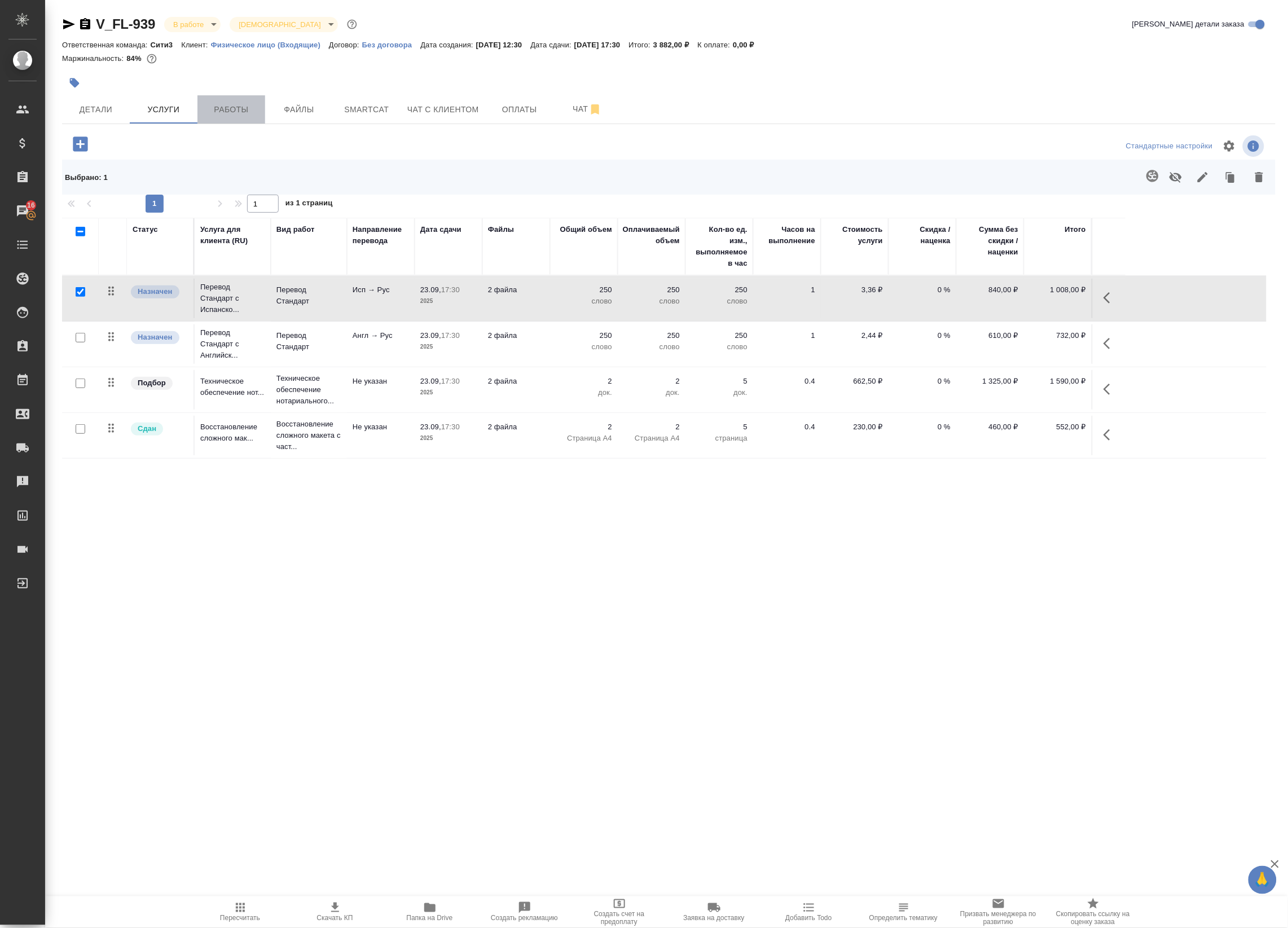
click at [221, 106] on span "Работы" at bounding box center [231, 110] width 54 height 14
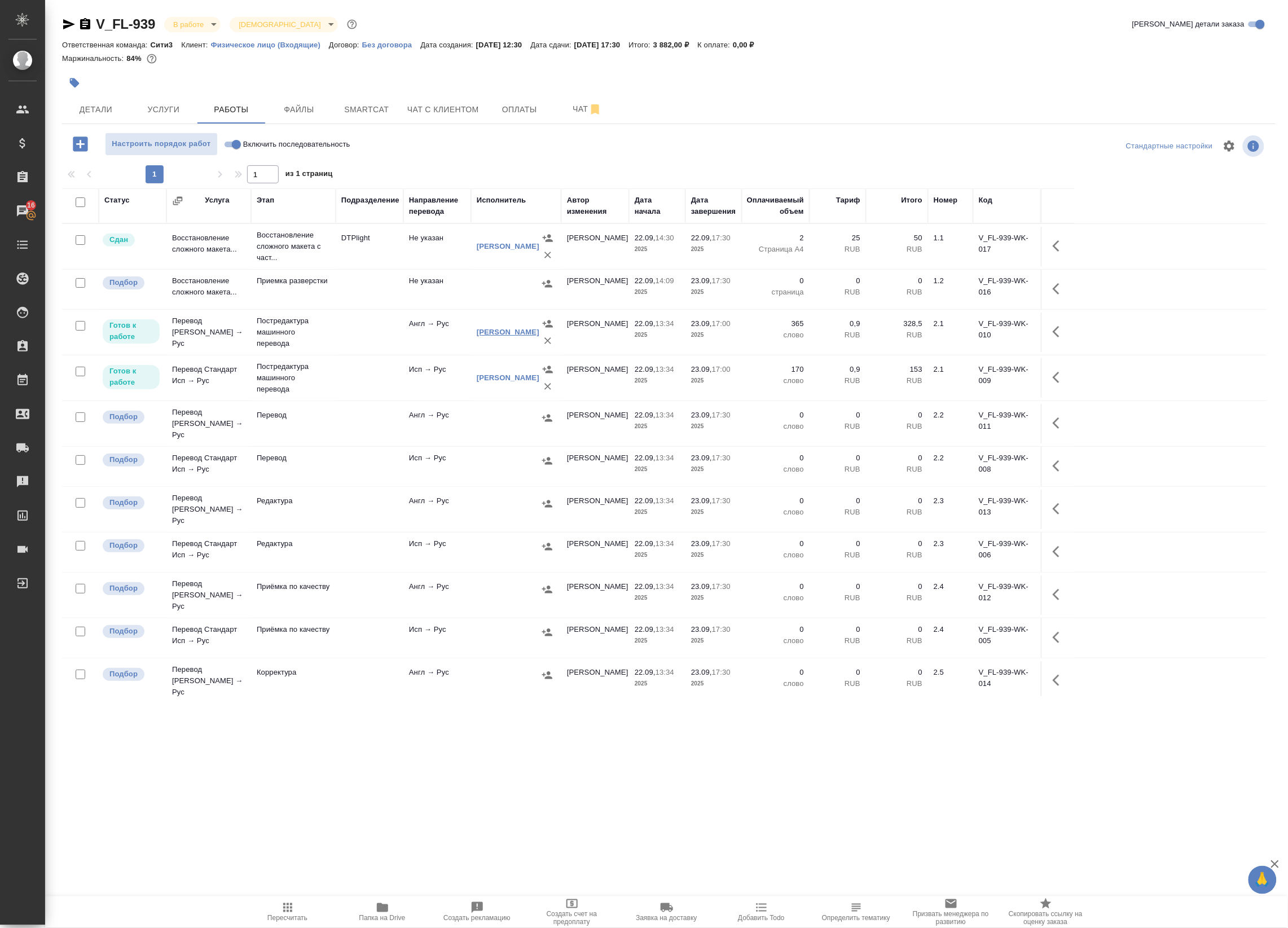
click at [514, 333] on link "Мицкевич Юлия" at bounding box center [507, 332] width 62 height 8
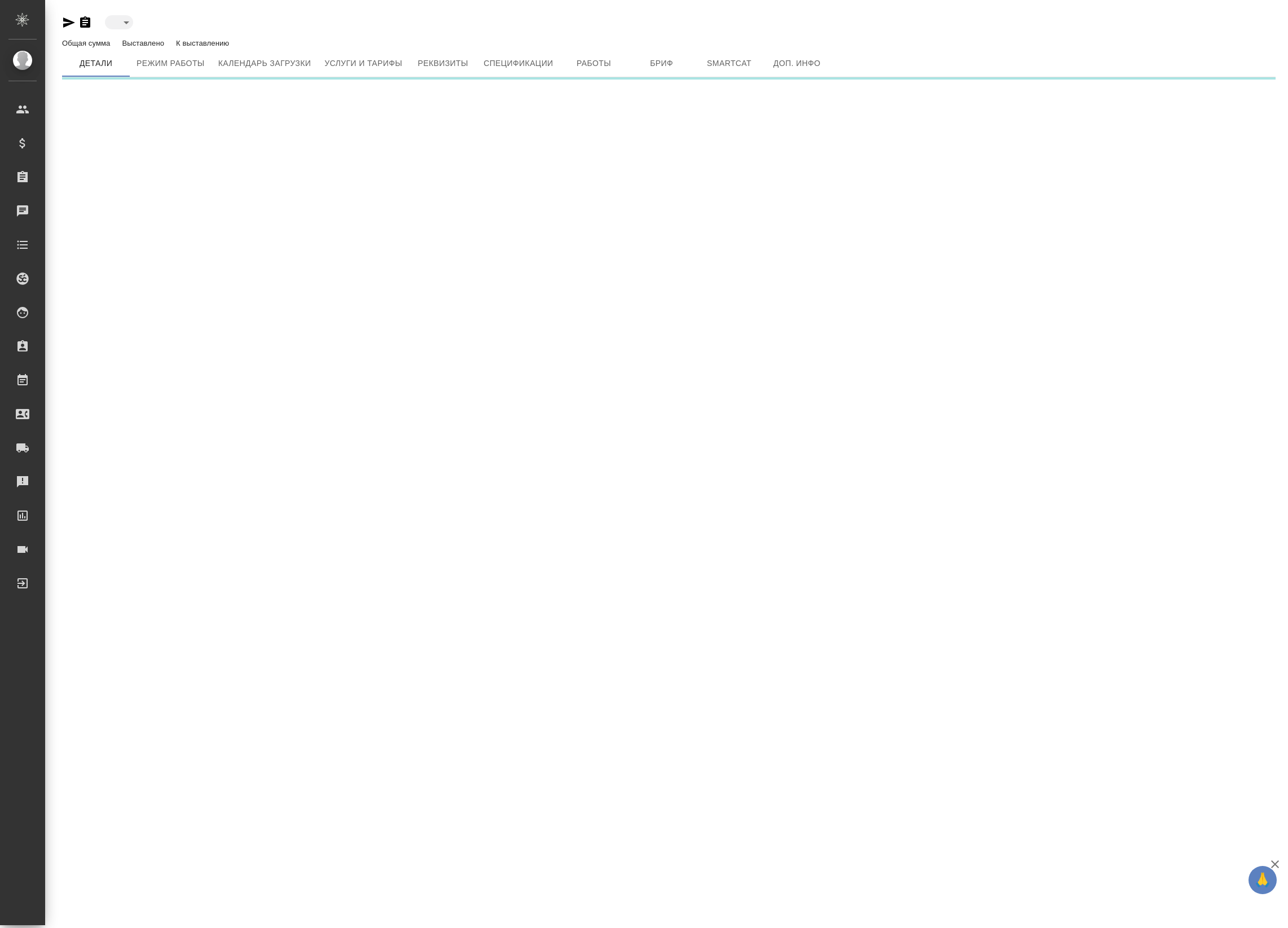
type input "active"
